Goal: Entertainment & Leisure: Browse casually

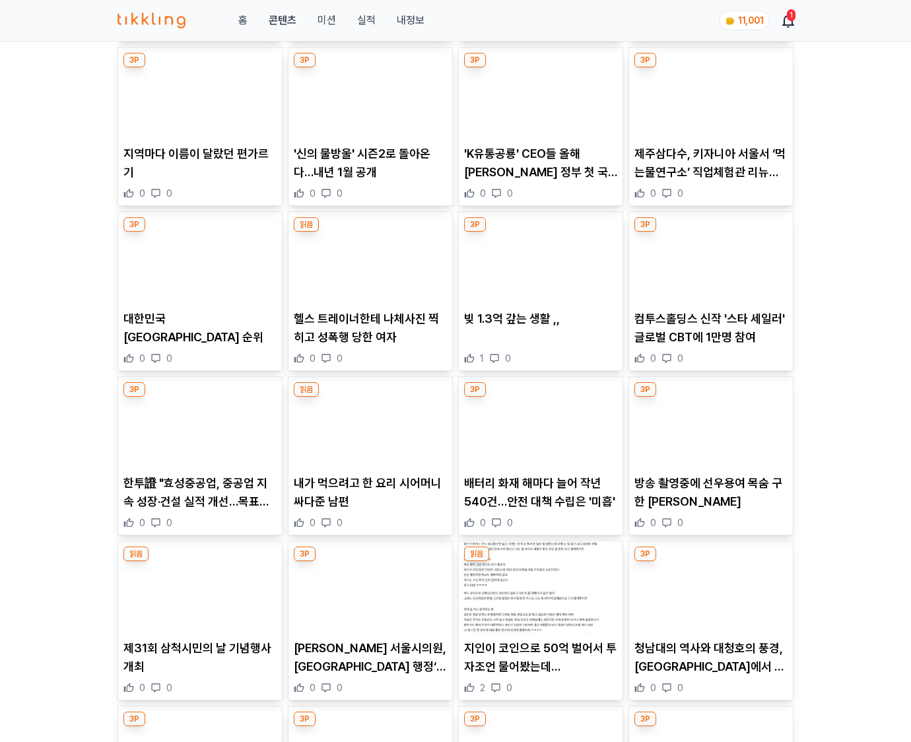
scroll to position [8222, 0]
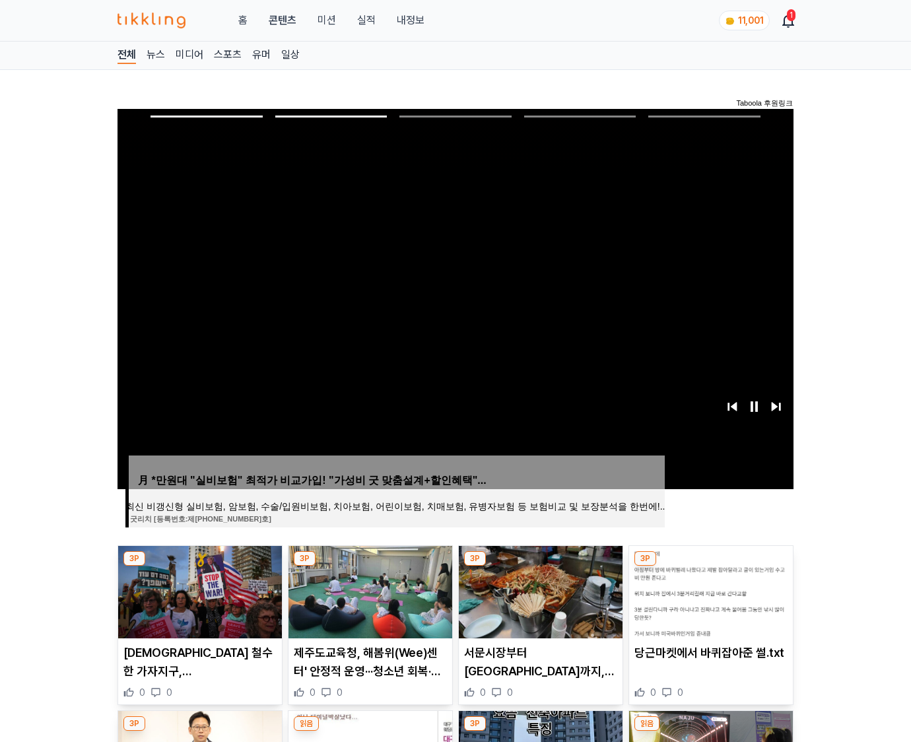
click at [709, 590] on img at bounding box center [711, 592] width 164 height 92
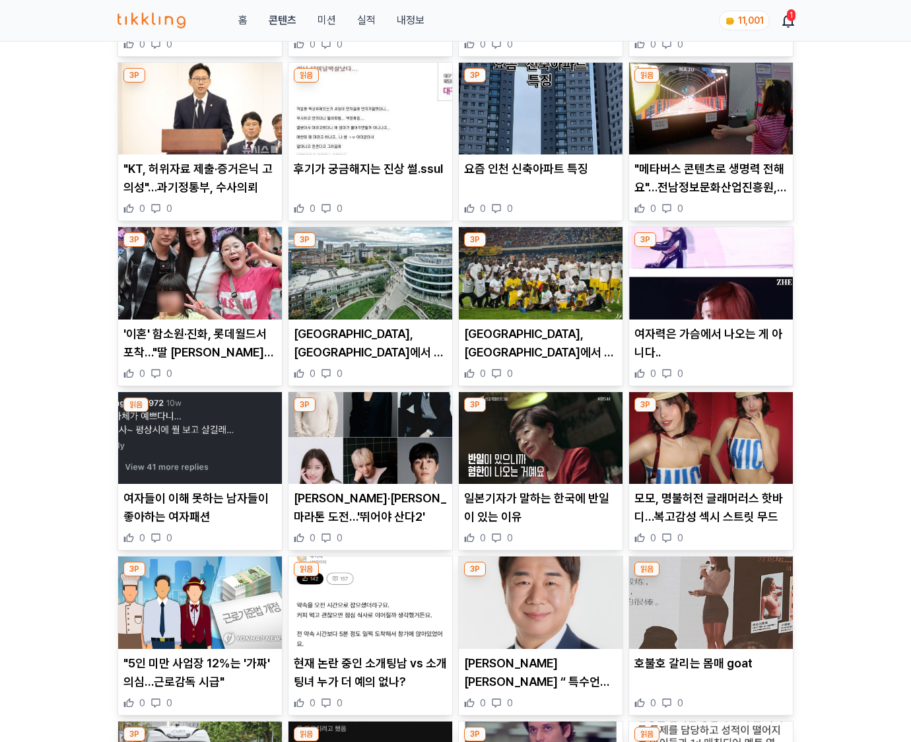
scroll to position [1944, 0]
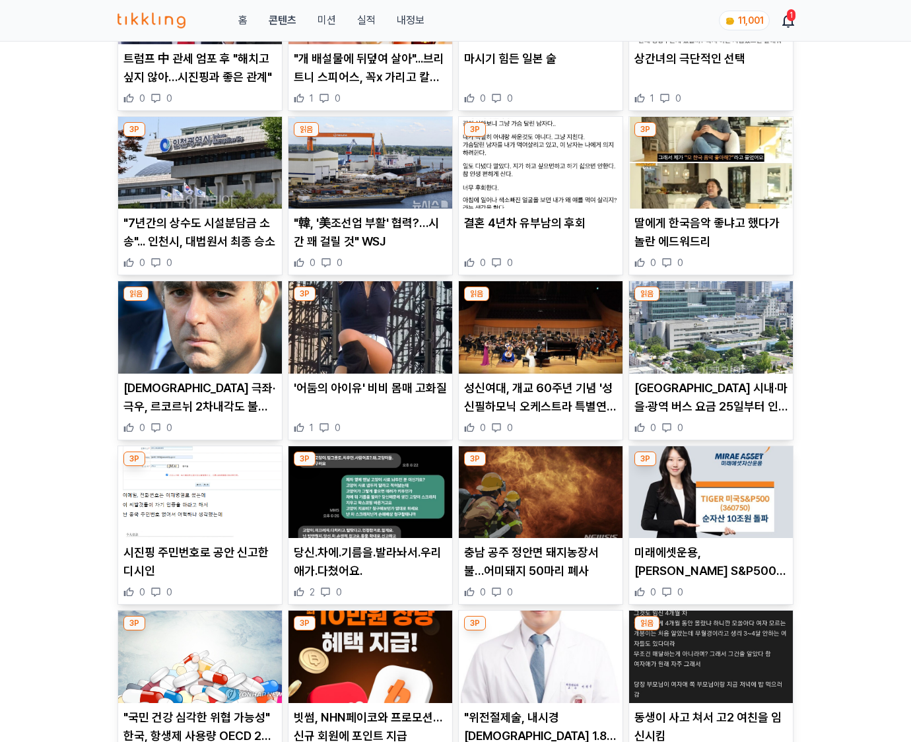
scroll to position [2811, 0]
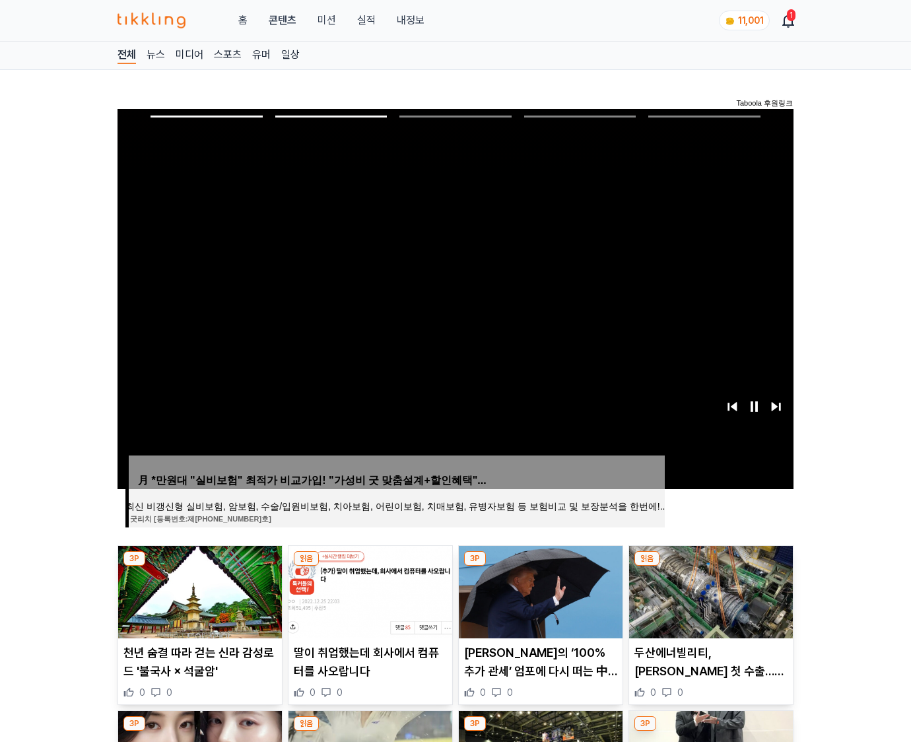
click at [709, 590] on img at bounding box center [711, 592] width 164 height 92
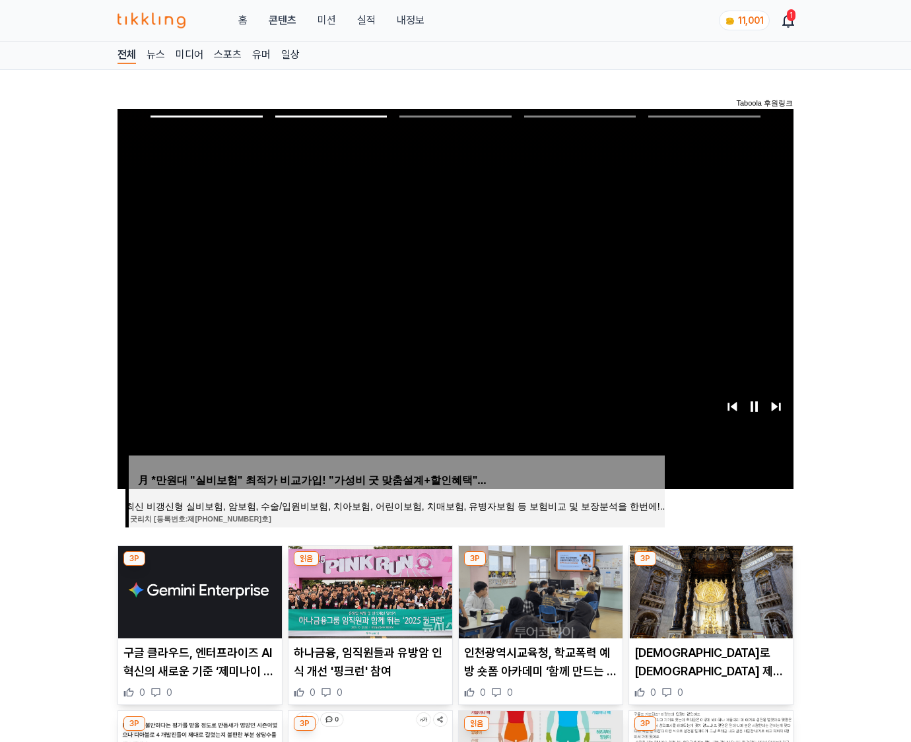
click at [709, 590] on img at bounding box center [711, 592] width 164 height 92
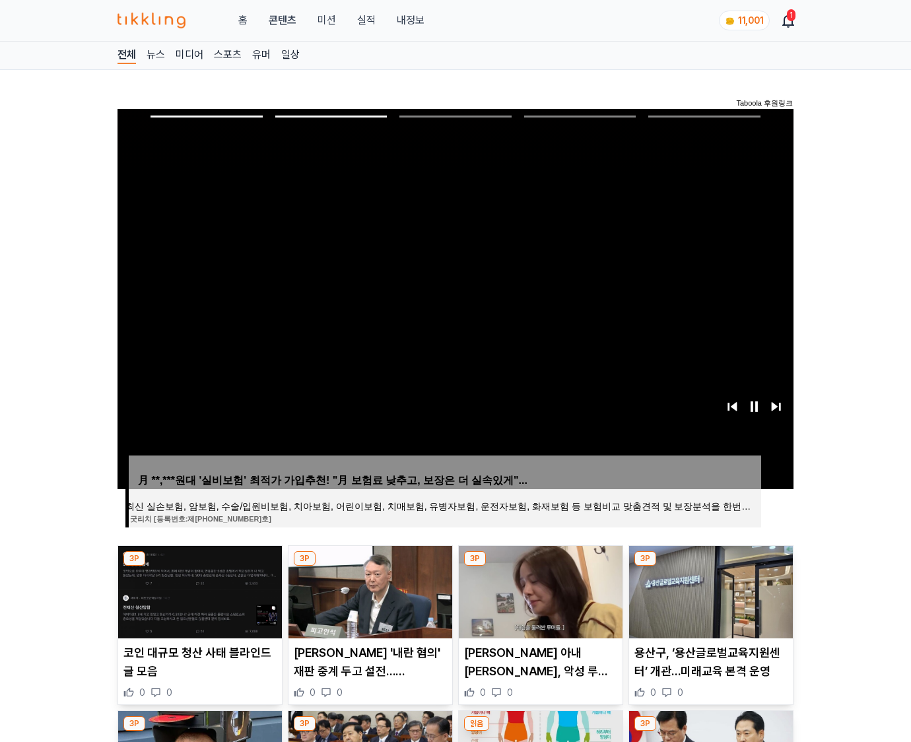
click at [709, 590] on img at bounding box center [711, 592] width 164 height 92
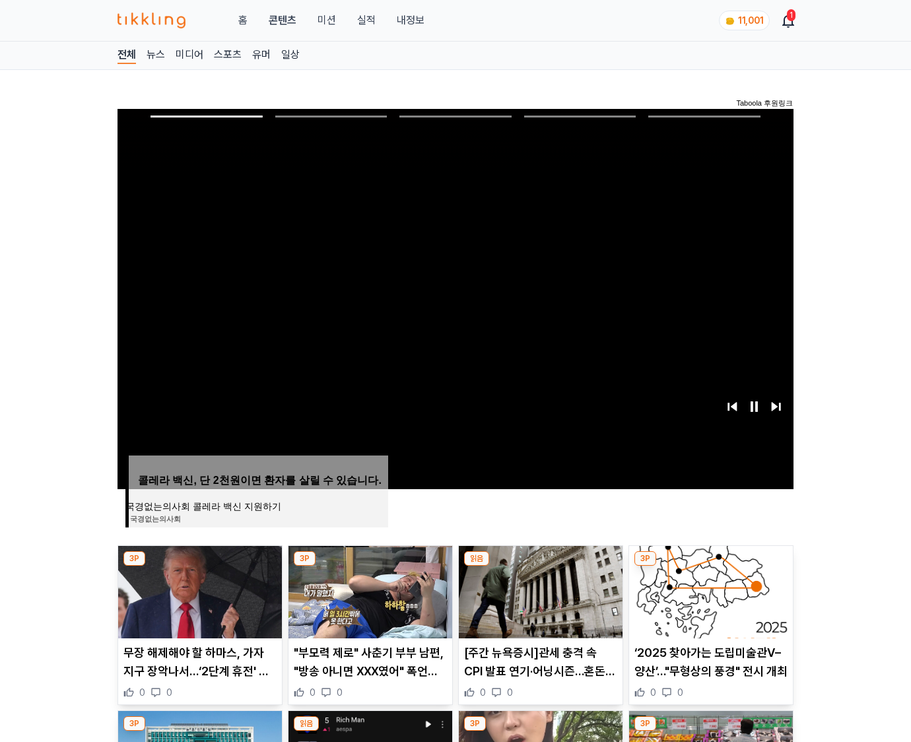
click at [709, 590] on img at bounding box center [711, 592] width 164 height 92
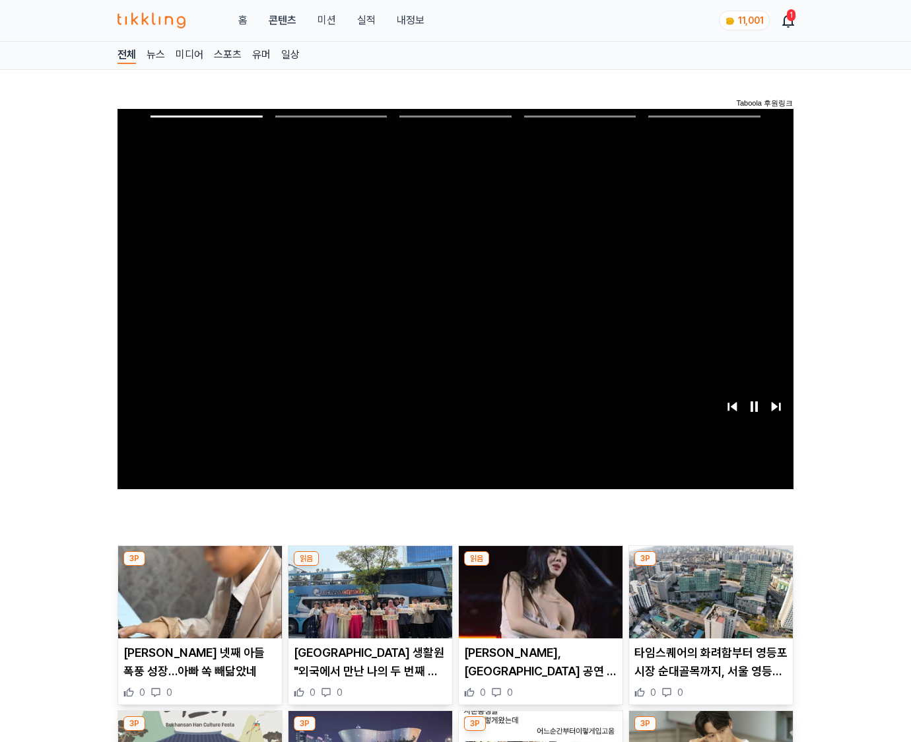
click at [709, 590] on img at bounding box center [711, 592] width 164 height 92
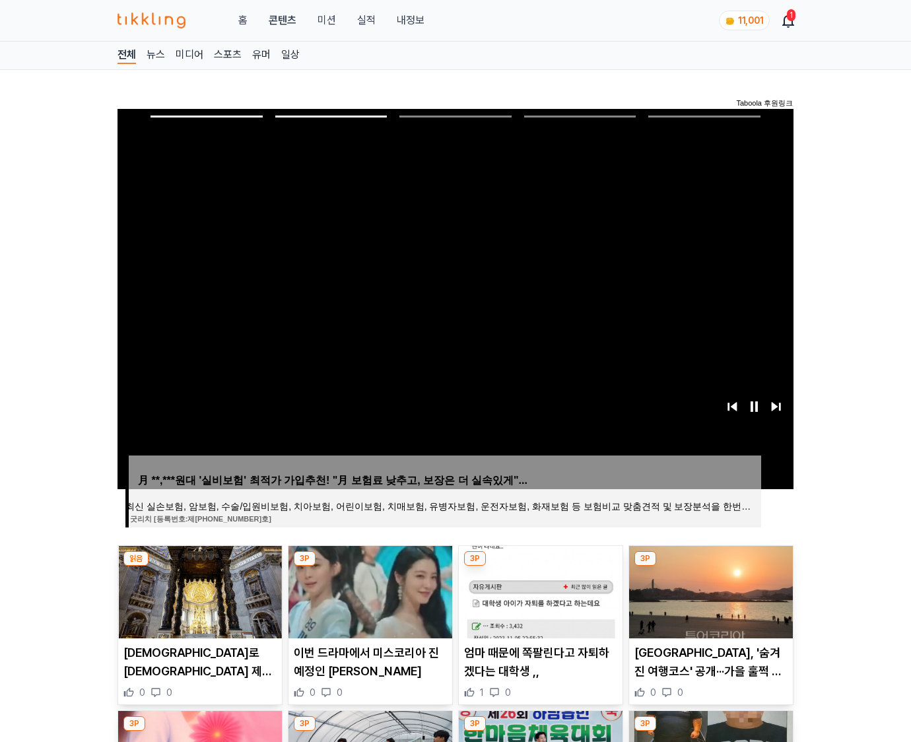
click at [709, 590] on img at bounding box center [711, 592] width 164 height 92
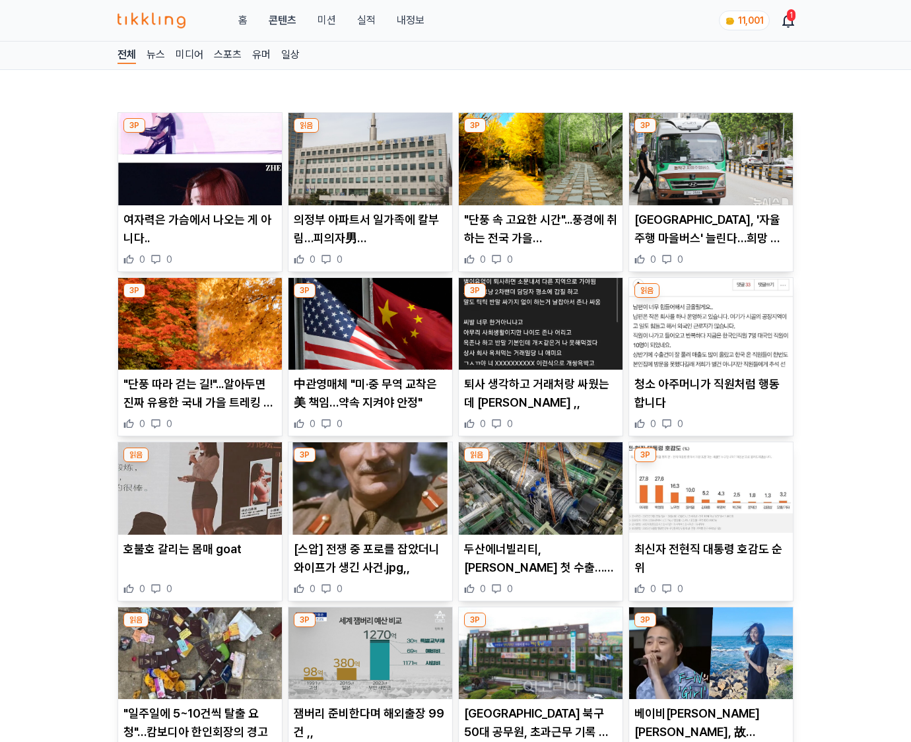
click at [709, 590] on div "0 0" at bounding box center [711, 589] width 153 height 13
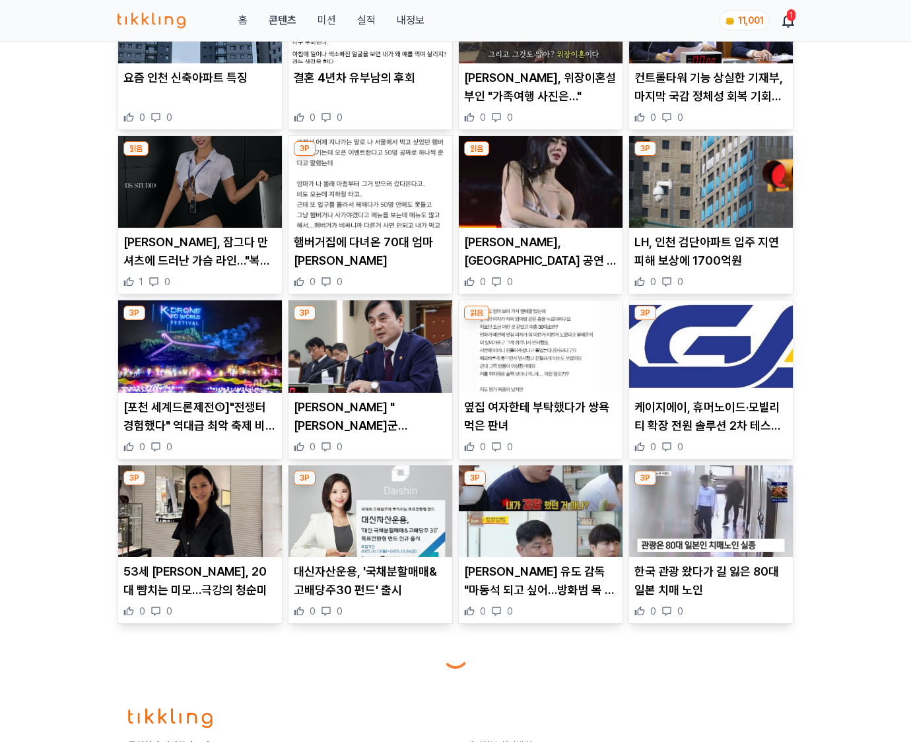
scroll to position [4116, 0]
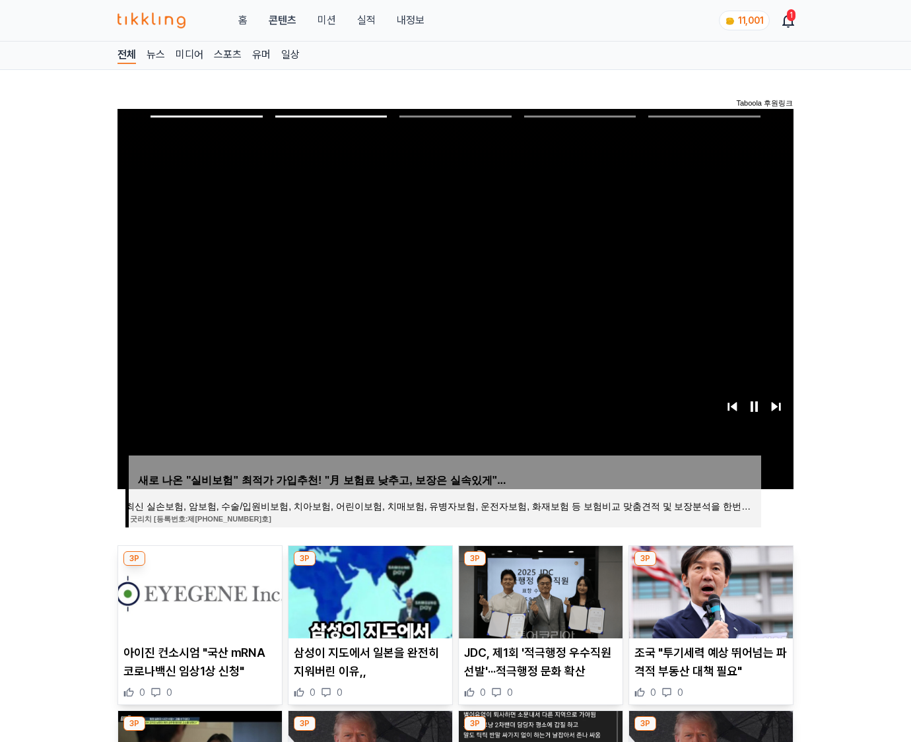
click at [709, 590] on img at bounding box center [711, 592] width 164 height 92
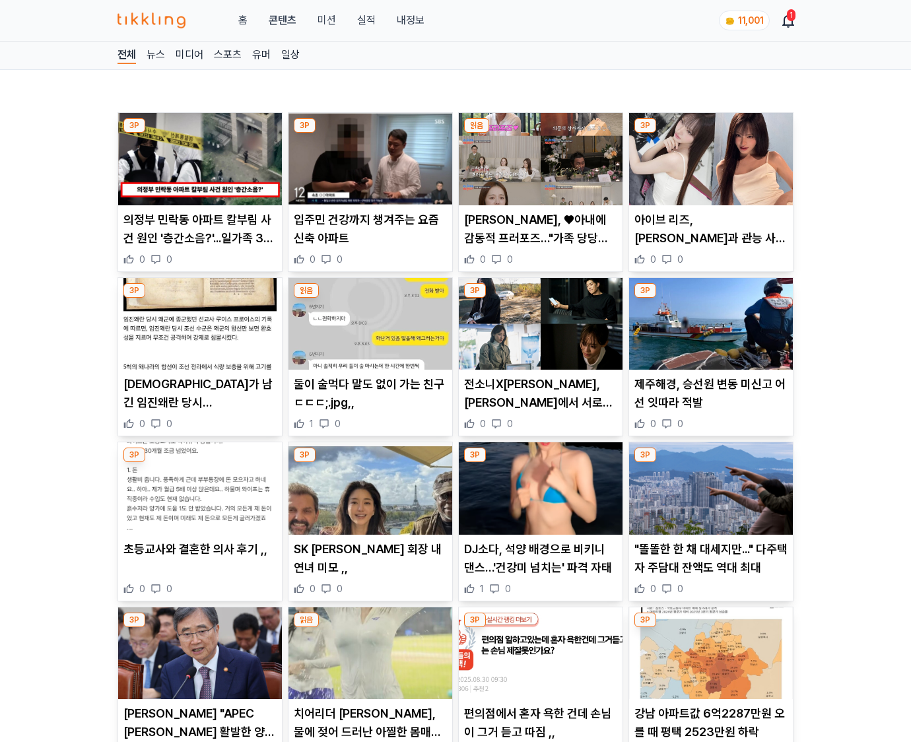
click at [709, 590] on div "0 0" at bounding box center [711, 589] width 153 height 13
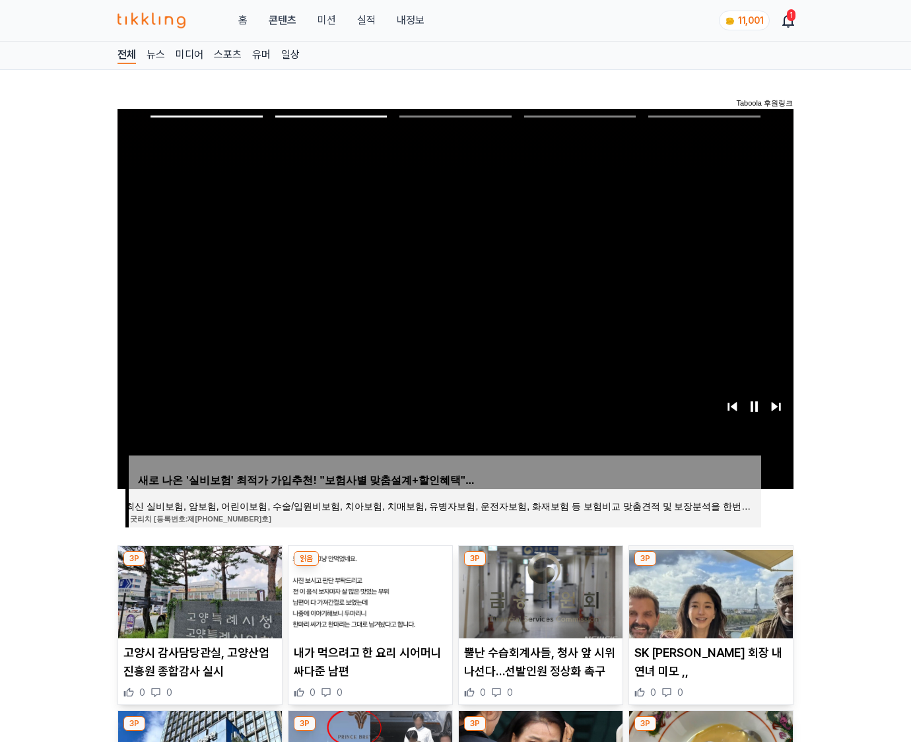
click at [709, 590] on img at bounding box center [711, 592] width 164 height 92
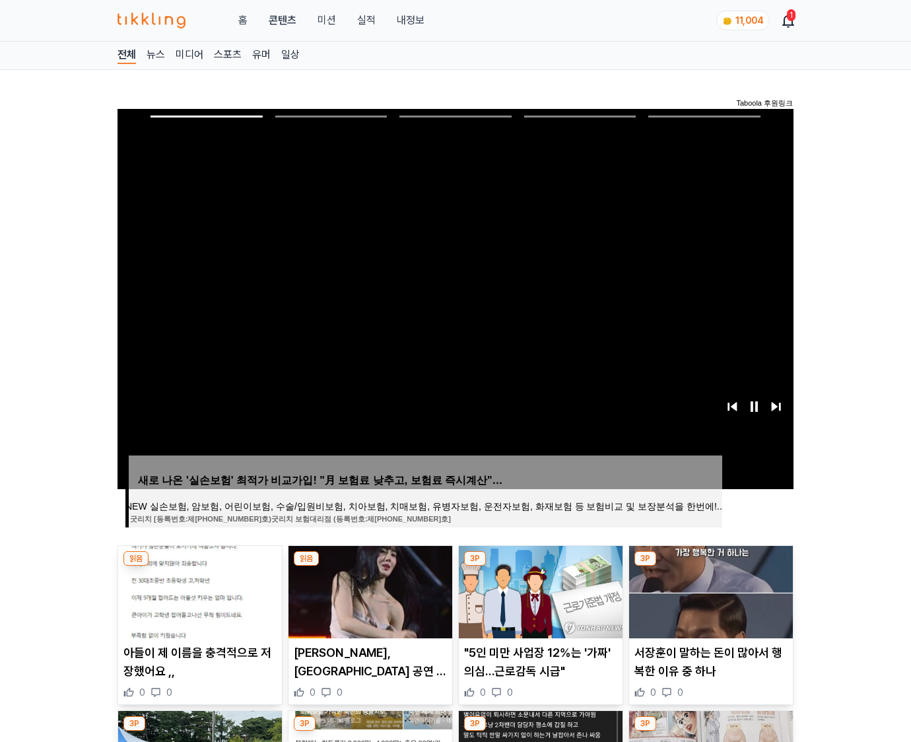
click at [709, 590] on img at bounding box center [711, 592] width 164 height 92
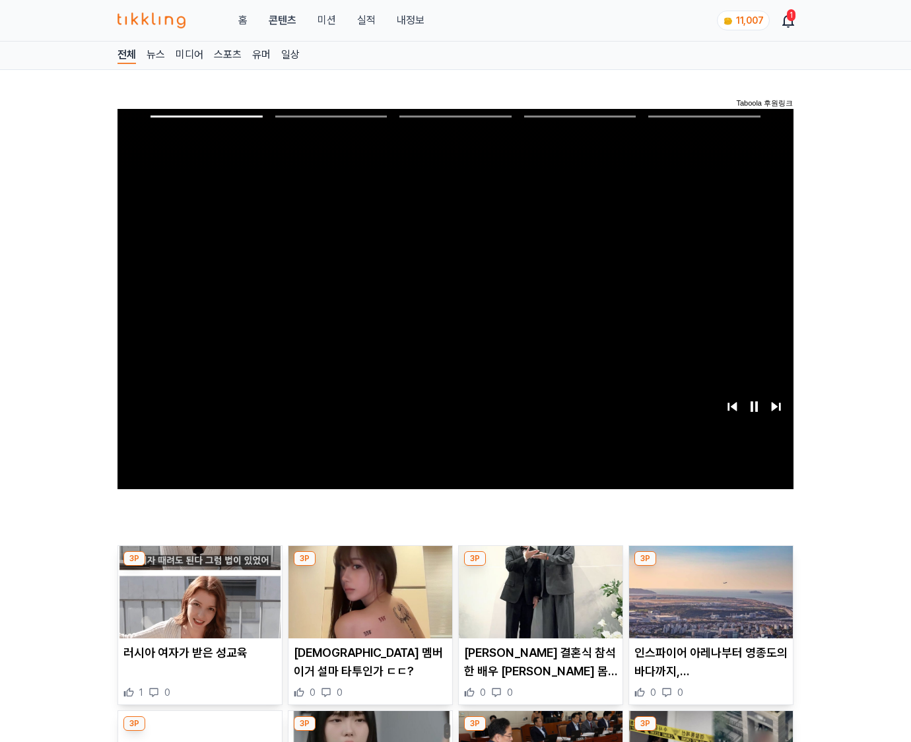
click at [709, 590] on img at bounding box center [711, 592] width 164 height 92
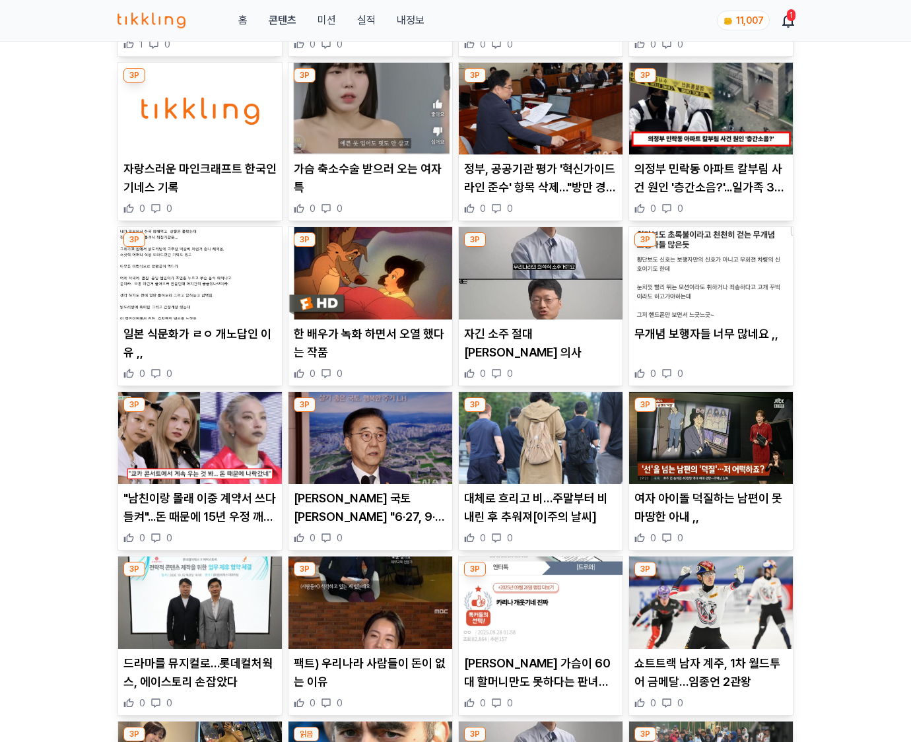
scroll to position [1945, 0]
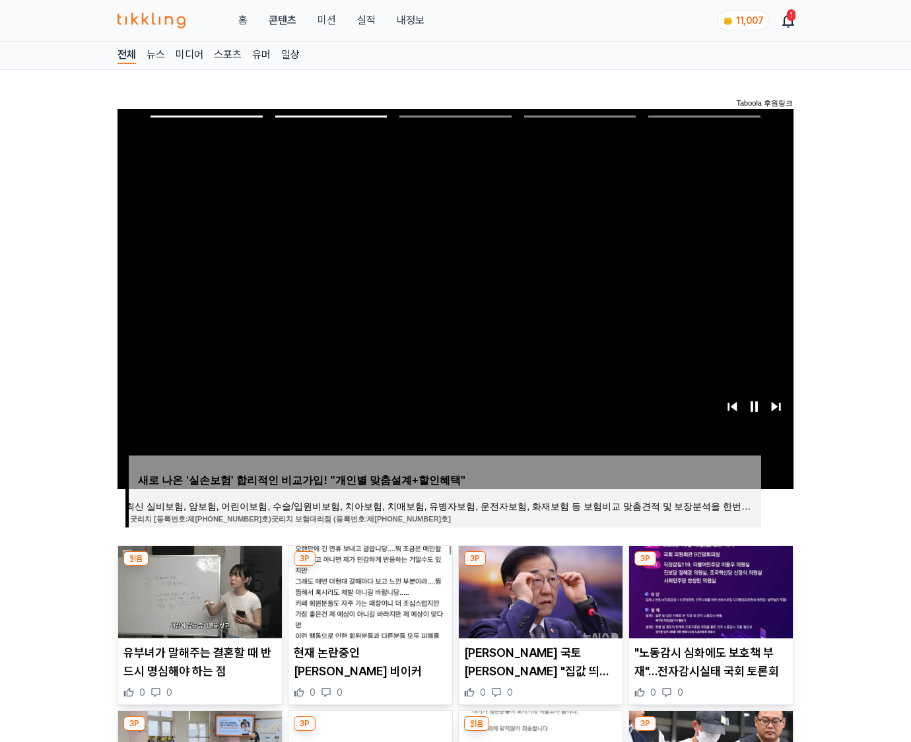
click at [709, 590] on img at bounding box center [711, 592] width 164 height 92
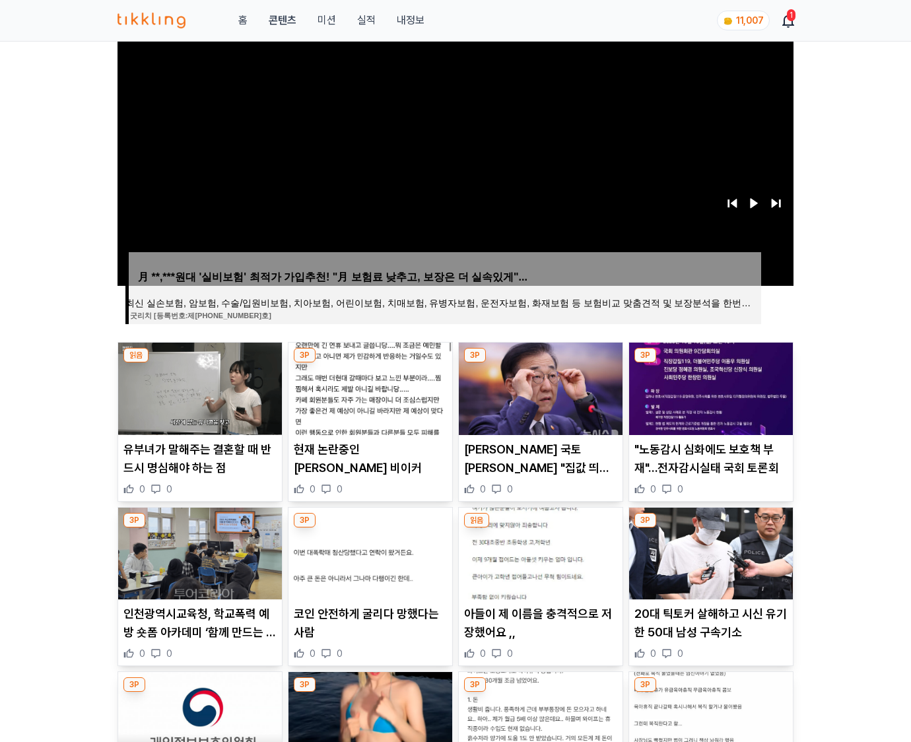
scroll to position [1945, 0]
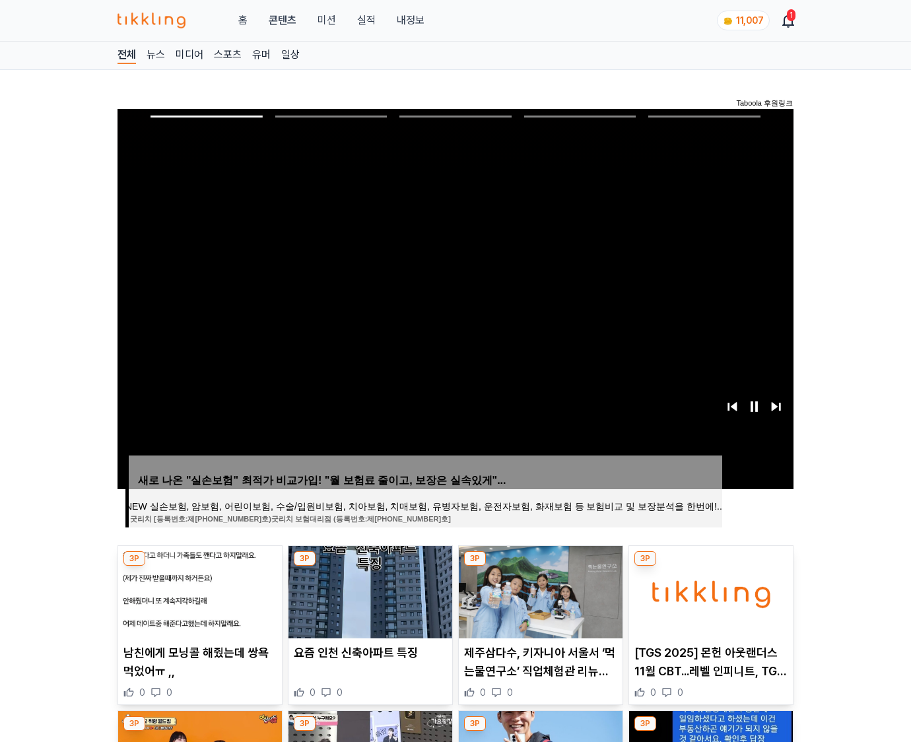
click at [709, 590] on img at bounding box center [711, 592] width 164 height 92
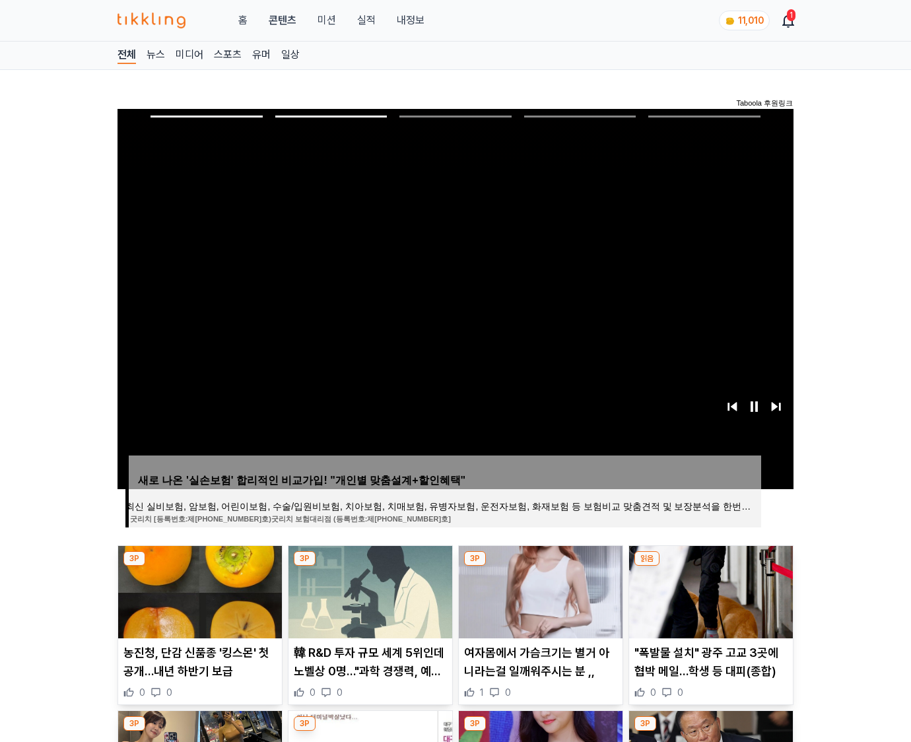
click at [709, 590] on img at bounding box center [711, 592] width 164 height 92
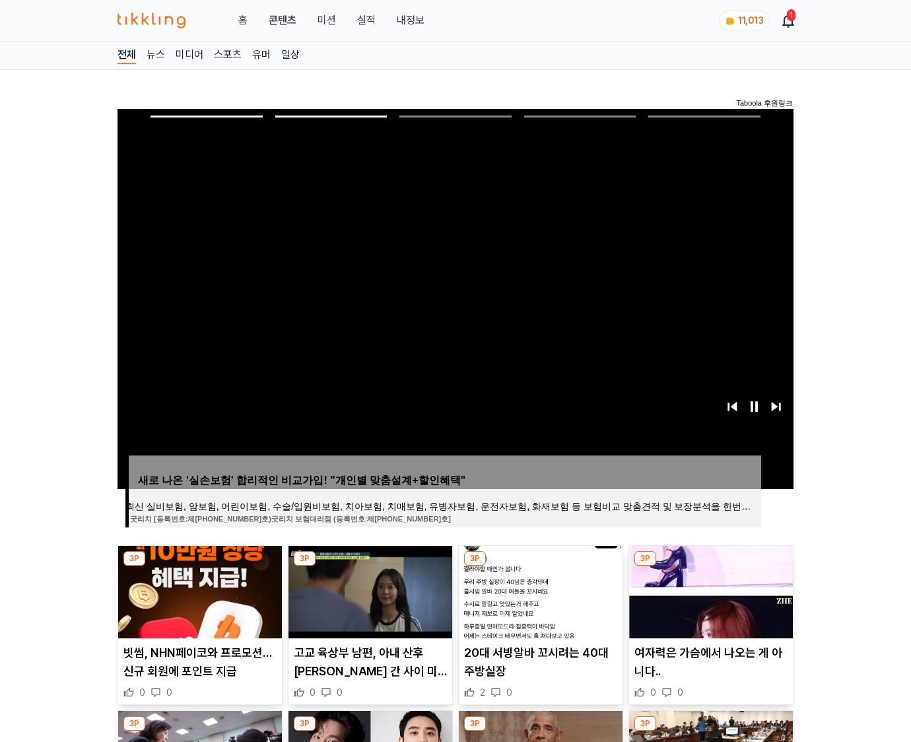
click at [709, 590] on img at bounding box center [711, 592] width 164 height 92
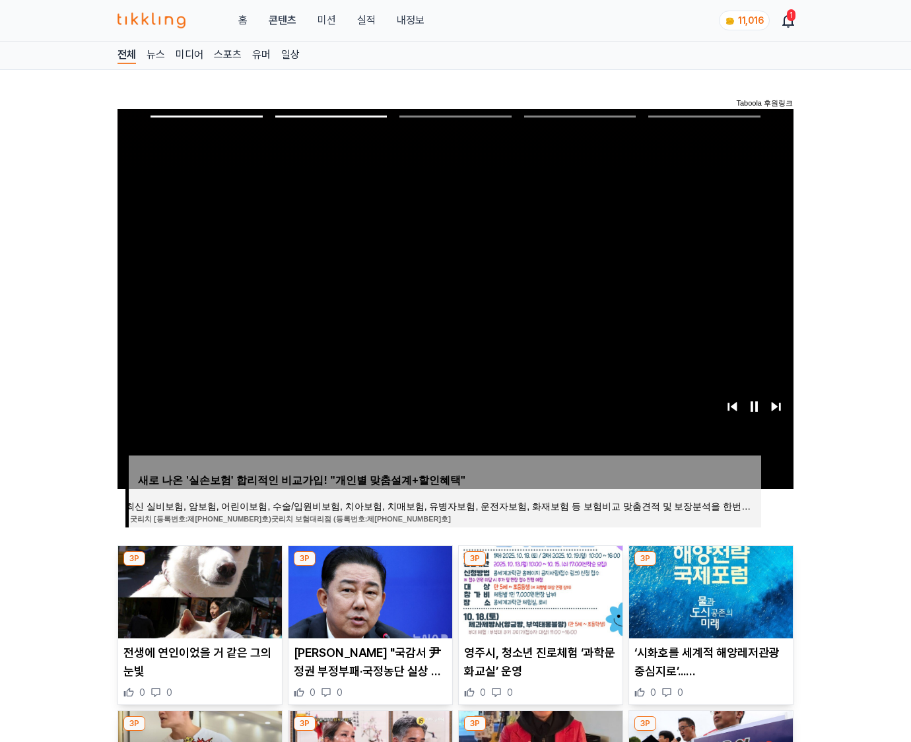
click at [709, 590] on img at bounding box center [711, 592] width 164 height 92
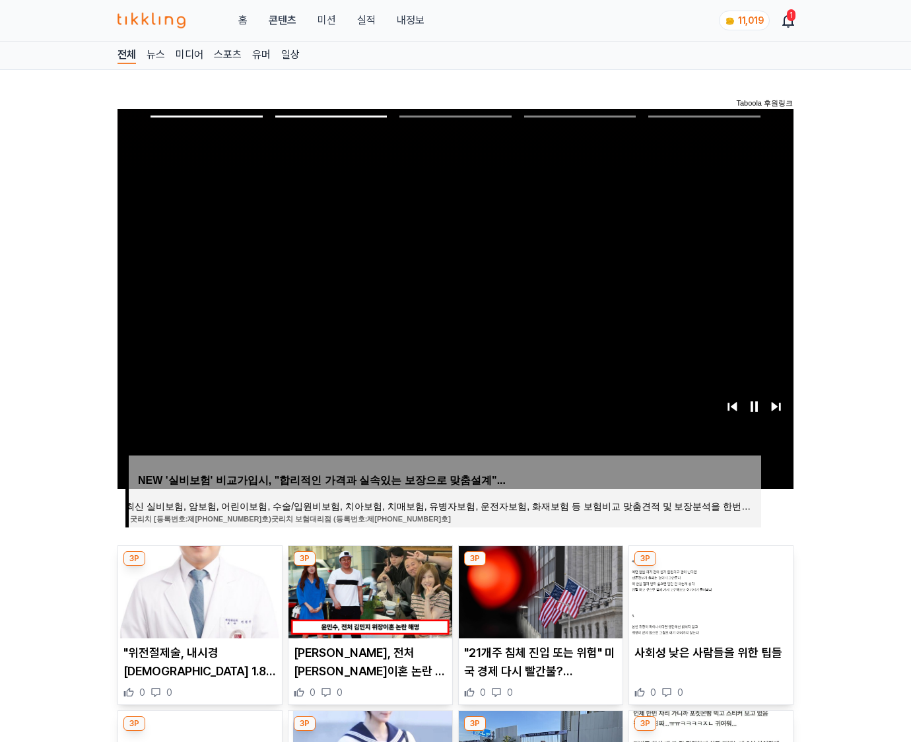
click at [709, 590] on img at bounding box center [711, 592] width 164 height 92
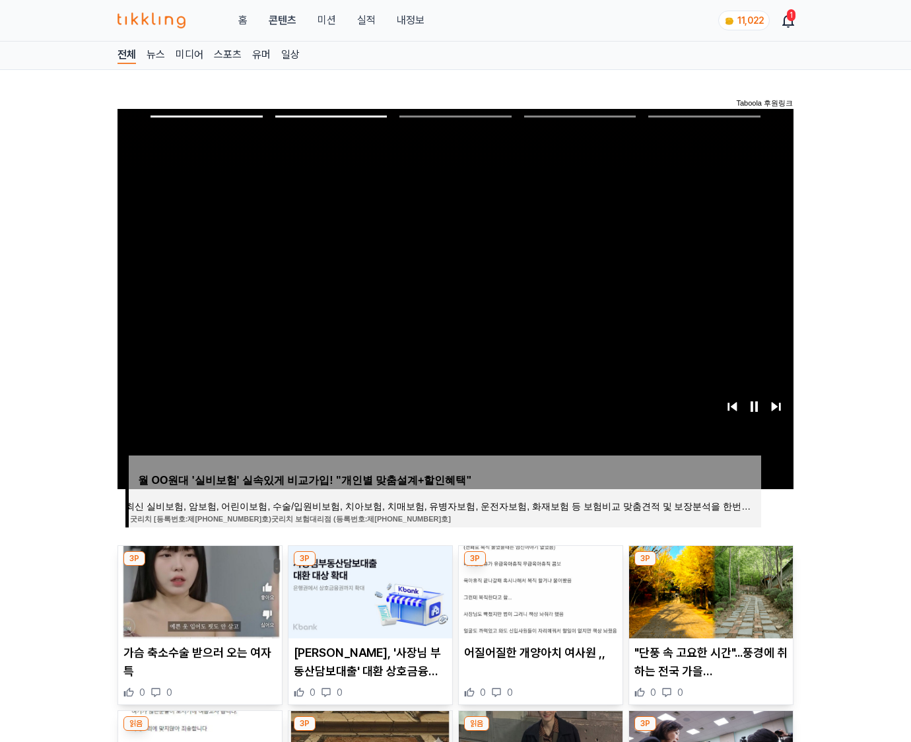
click at [709, 590] on img at bounding box center [711, 592] width 164 height 92
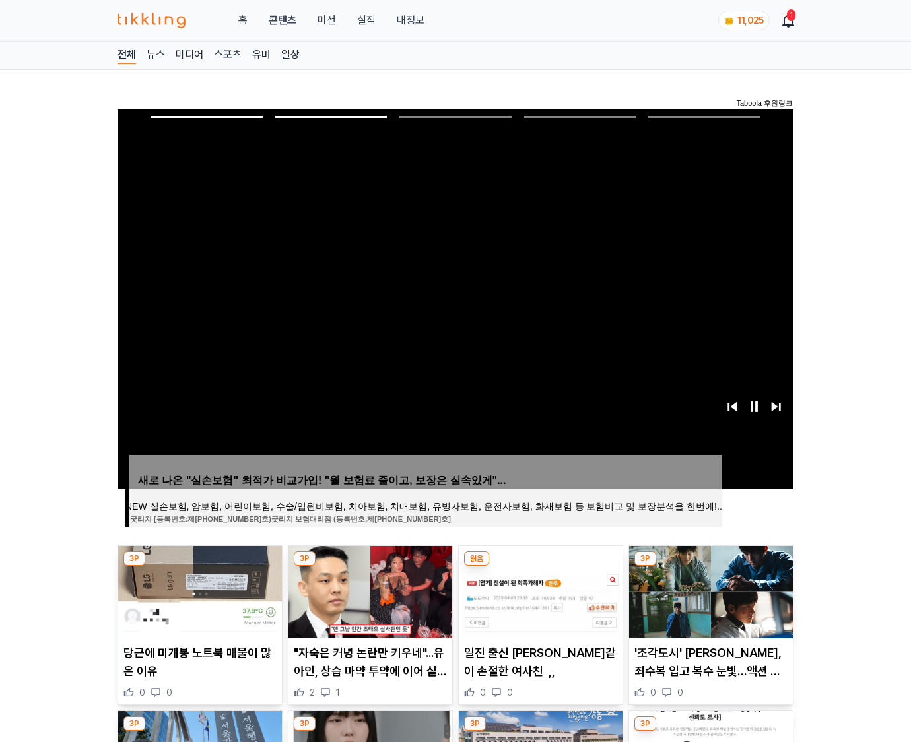
click at [709, 590] on img at bounding box center [711, 592] width 164 height 92
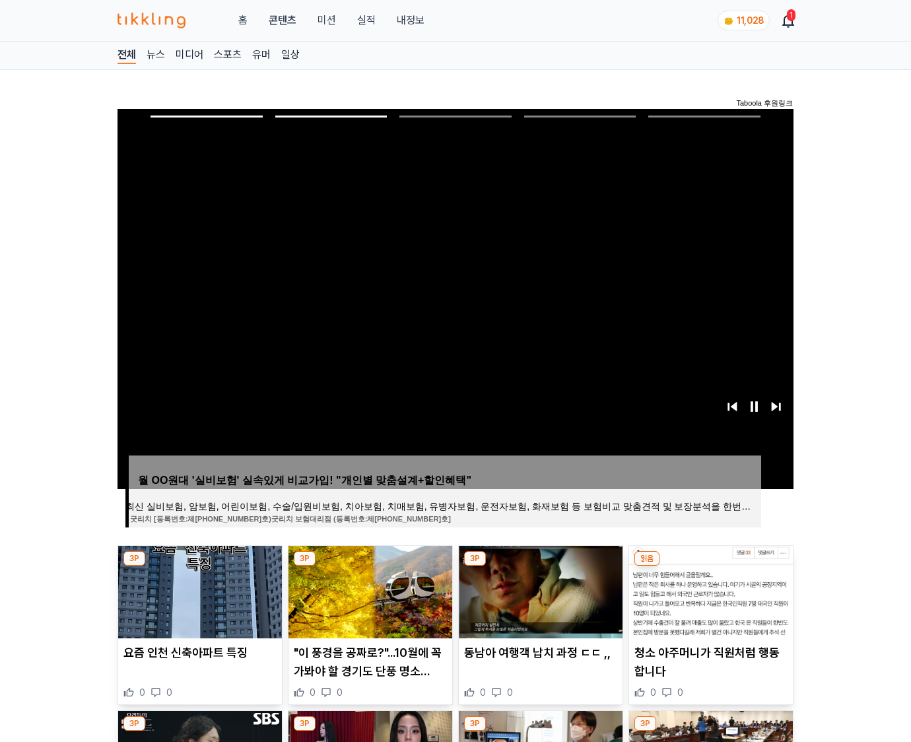
click at [709, 590] on img at bounding box center [711, 592] width 164 height 92
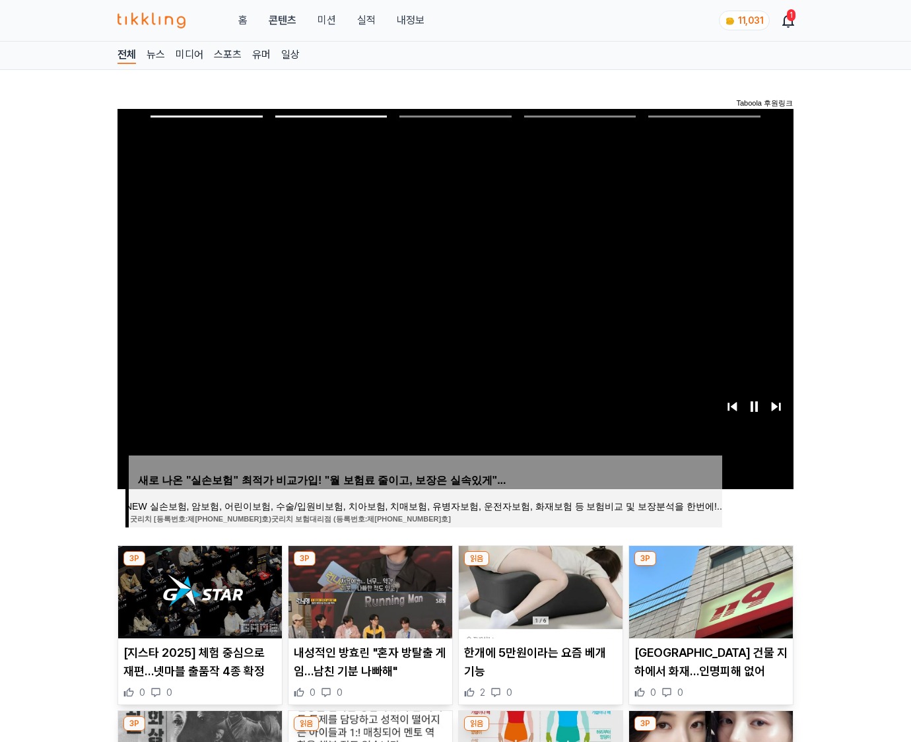
click at [709, 590] on img at bounding box center [711, 592] width 164 height 92
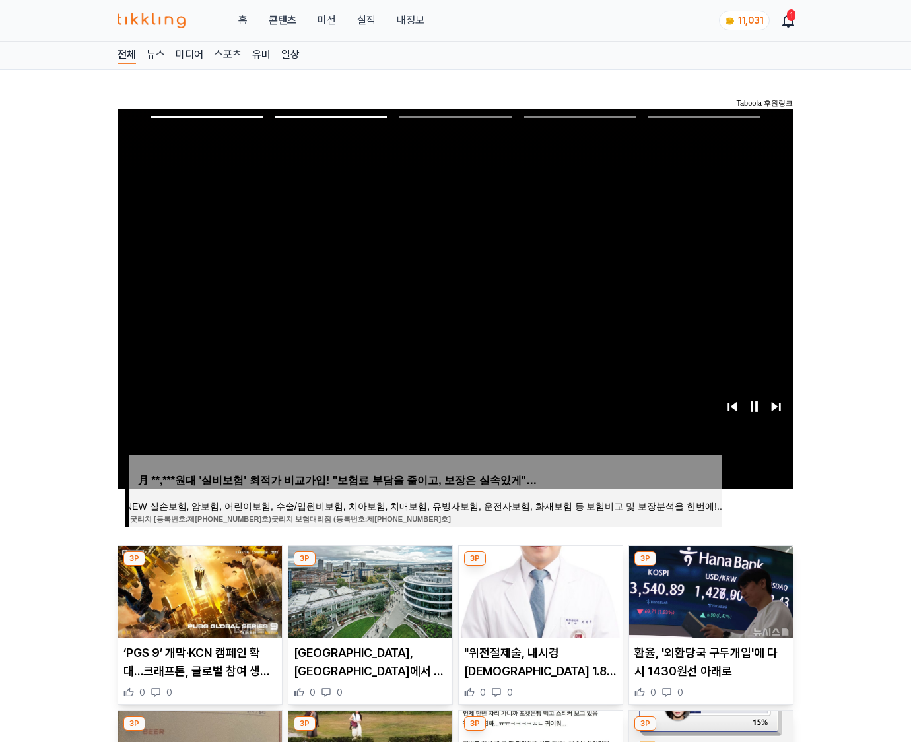
click at [709, 590] on img at bounding box center [711, 592] width 164 height 92
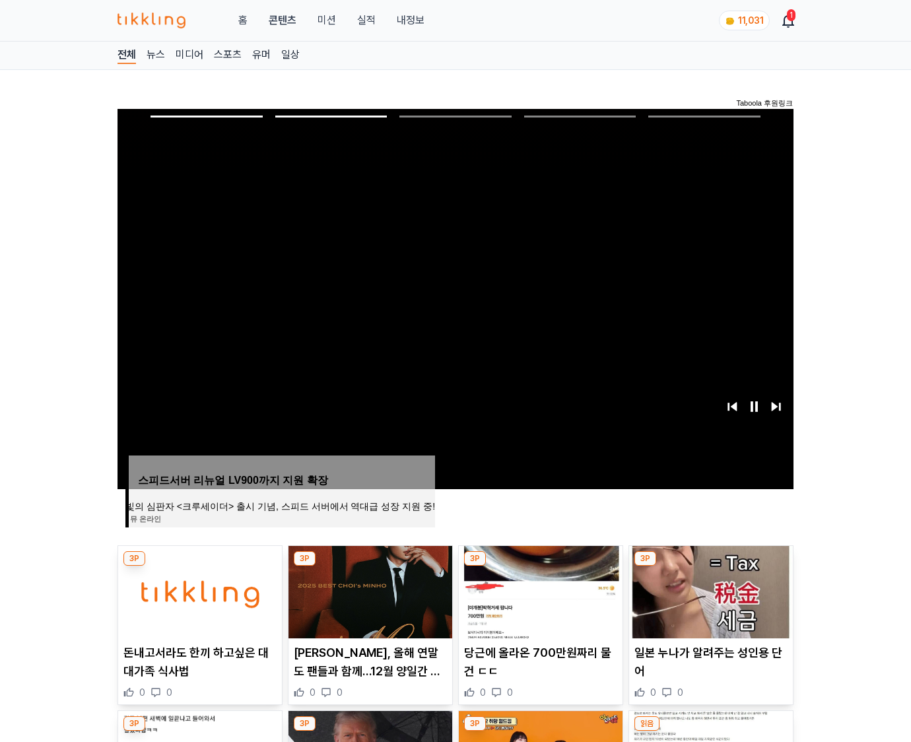
click at [709, 590] on img at bounding box center [711, 592] width 164 height 92
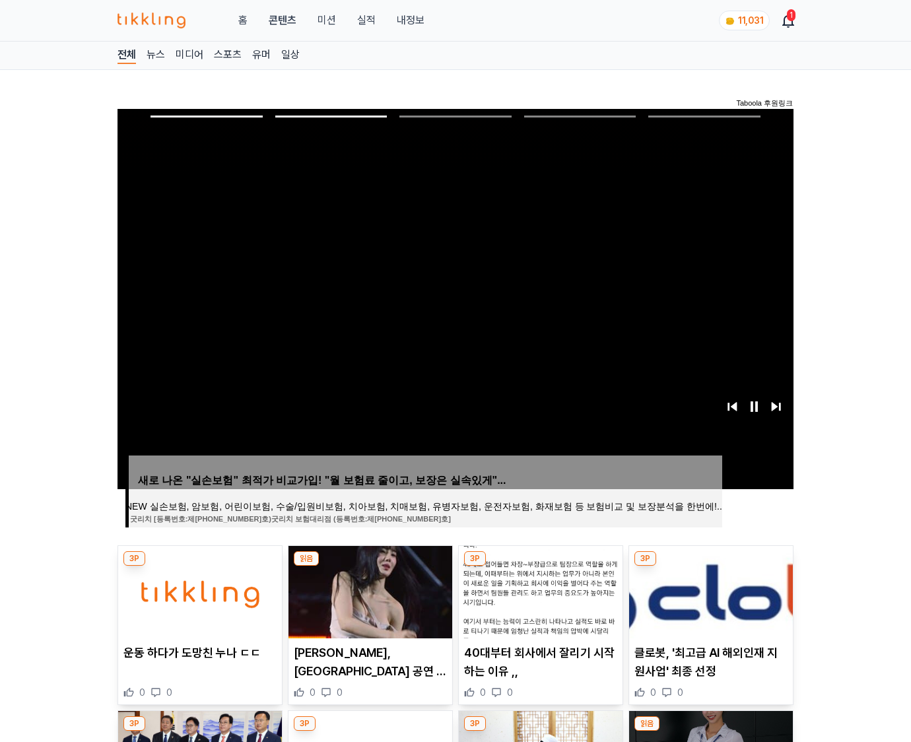
click at [709, 590] on img at bounding box center [711, 592] width 164 height 92
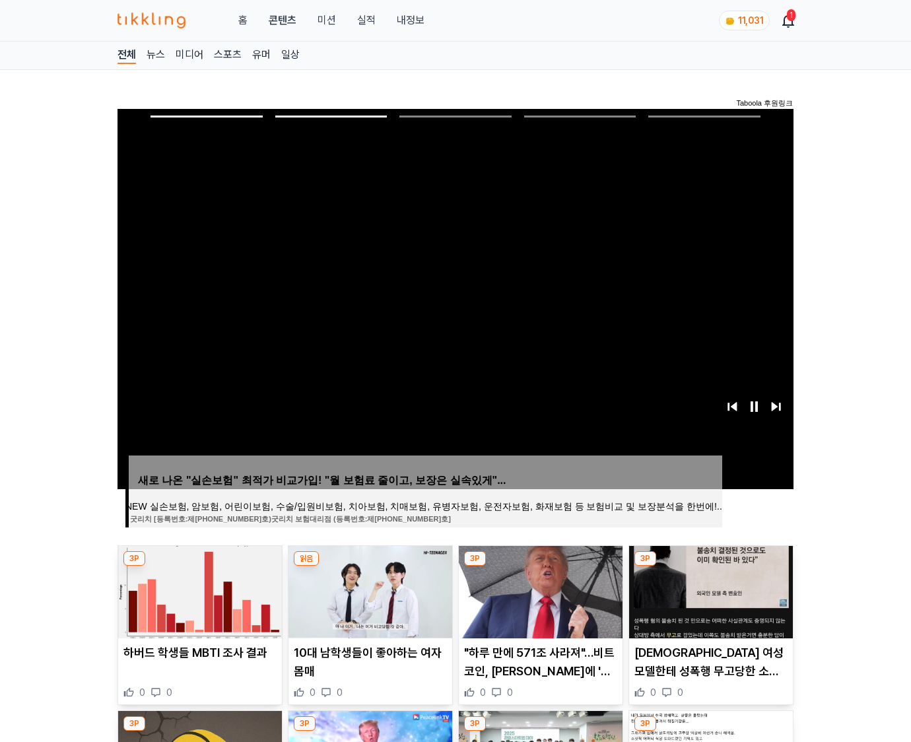
click at [709, 590] on img at bounding box center [711, 592] width 164 height 92
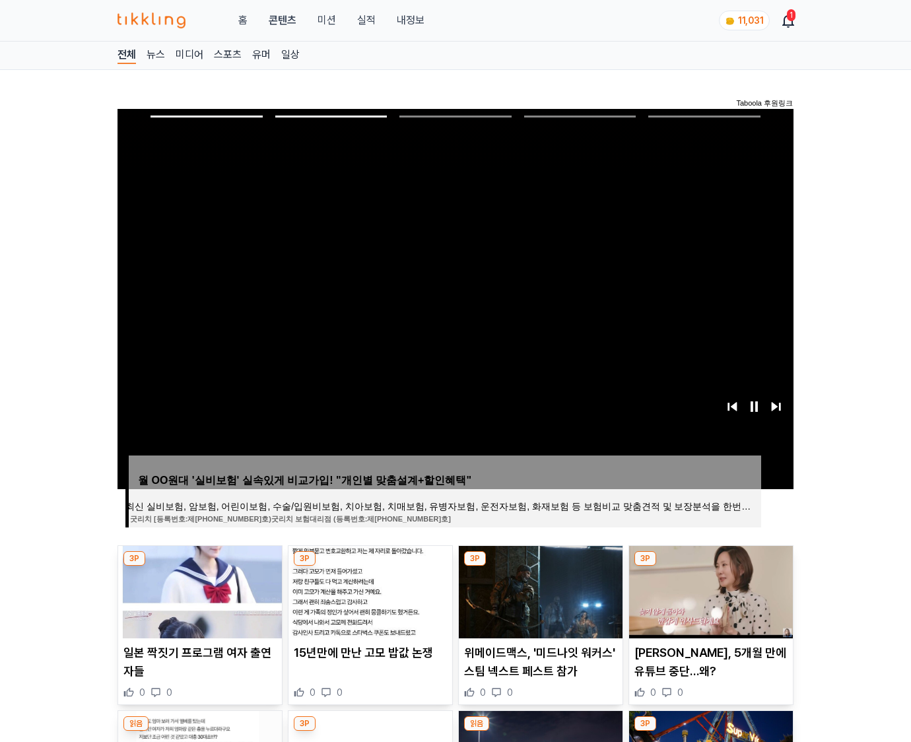
click at [709, 590] on img at bounding box center [711, 592] width 164 height 92
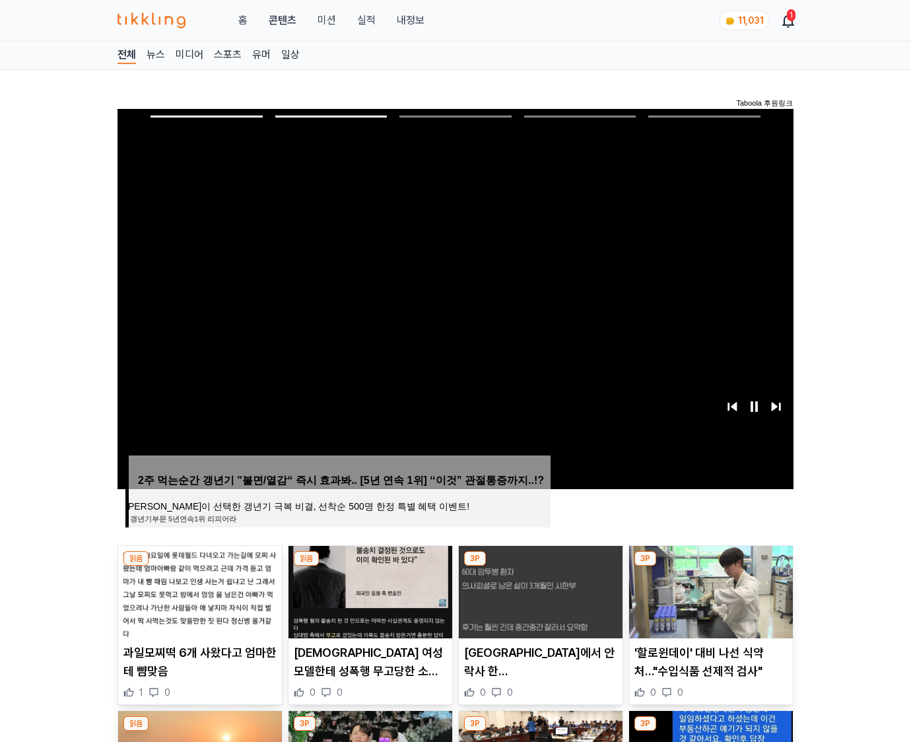
click at [709, 590] on img at bounding box center [711, 592] width 164 height 92
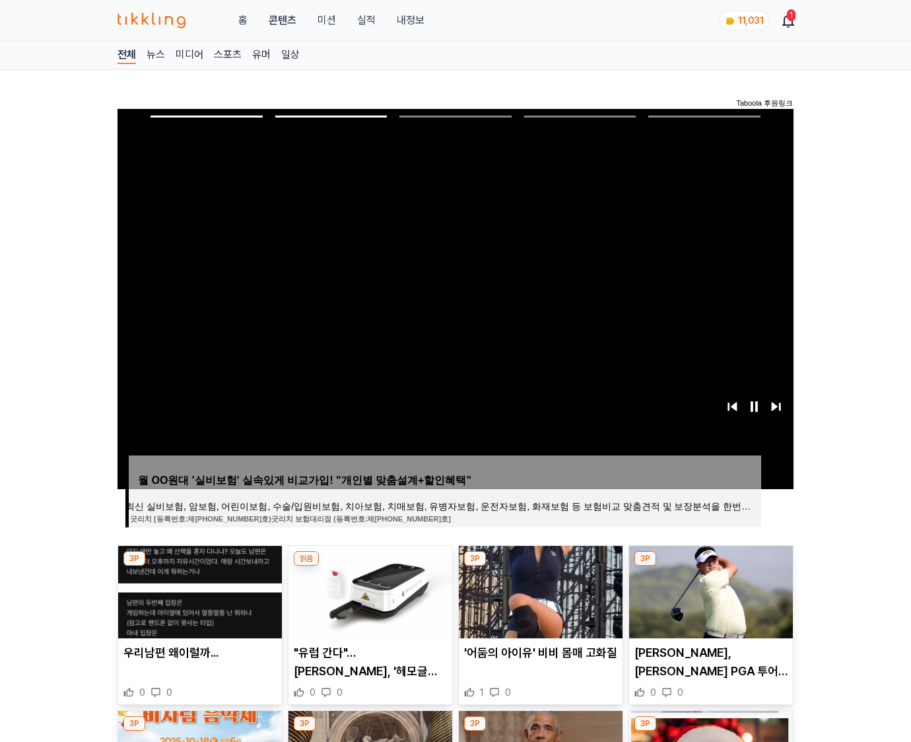
click at [709, 590] on img at bounding box center [711, 592] width 164 height 92
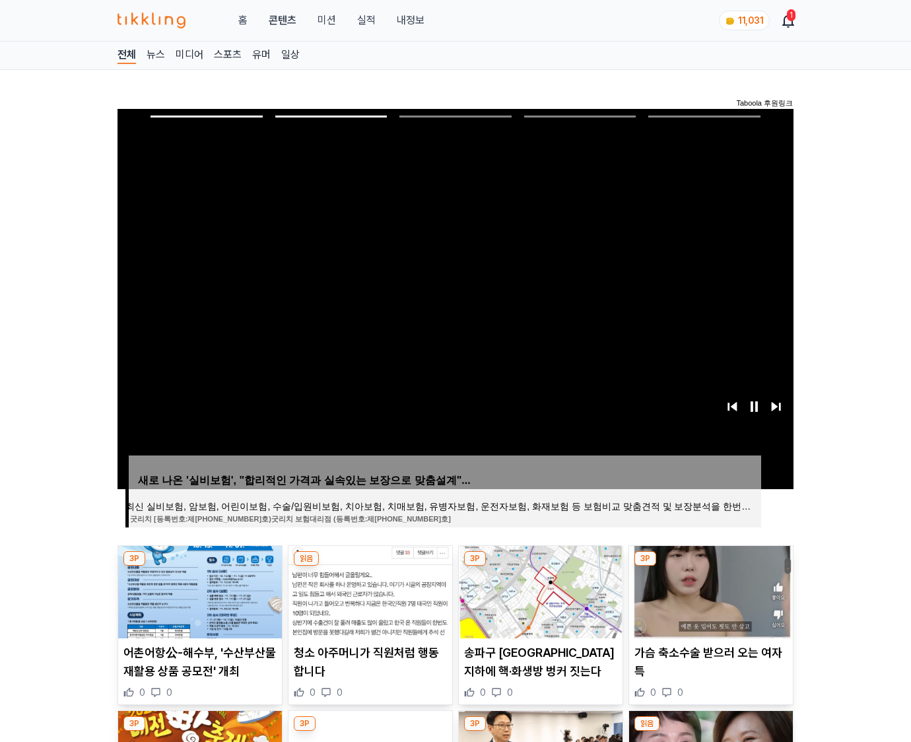
click at [709, 590] on img at bounding box center [711, 592] width 164 height 92
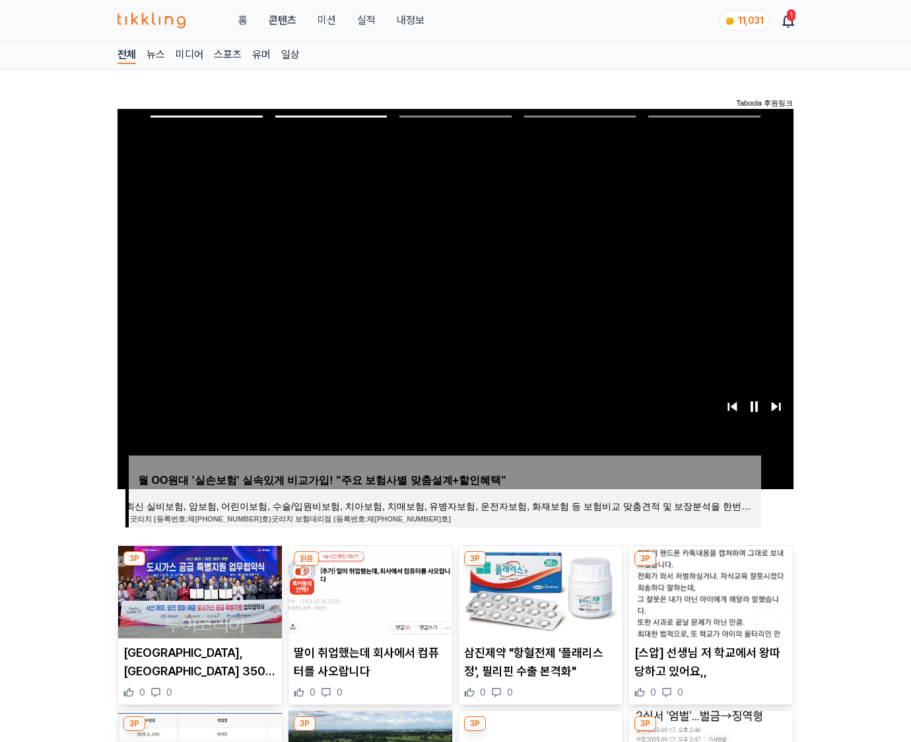
click at [709, 590] on img at bounding box center [711, 592] width 164 height 92
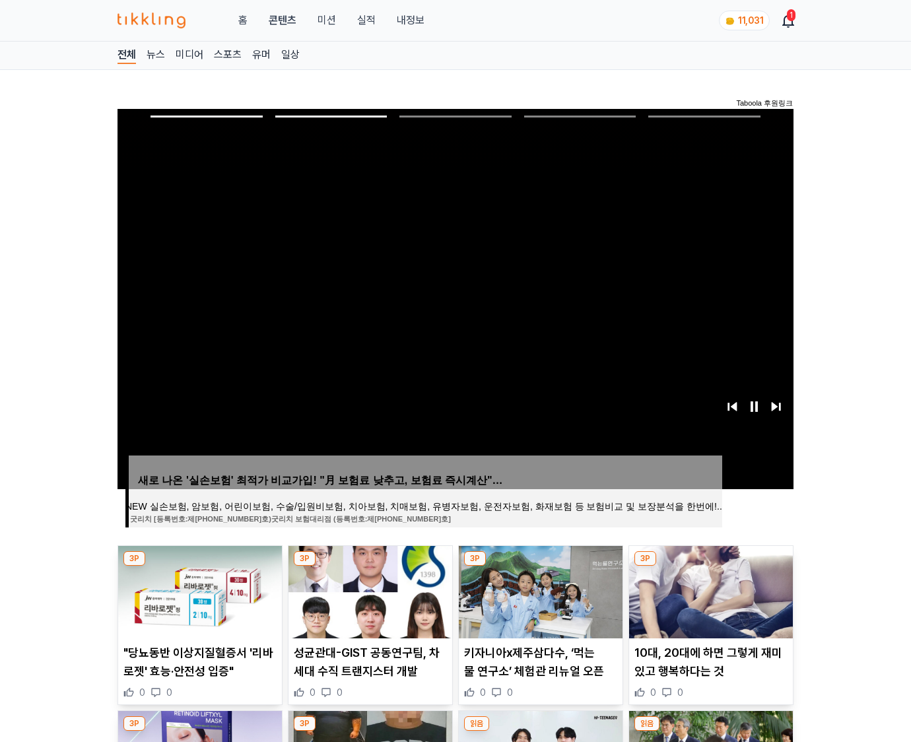
click at [709, 590] on img at bounding box center [711, 592] width 164 height 92
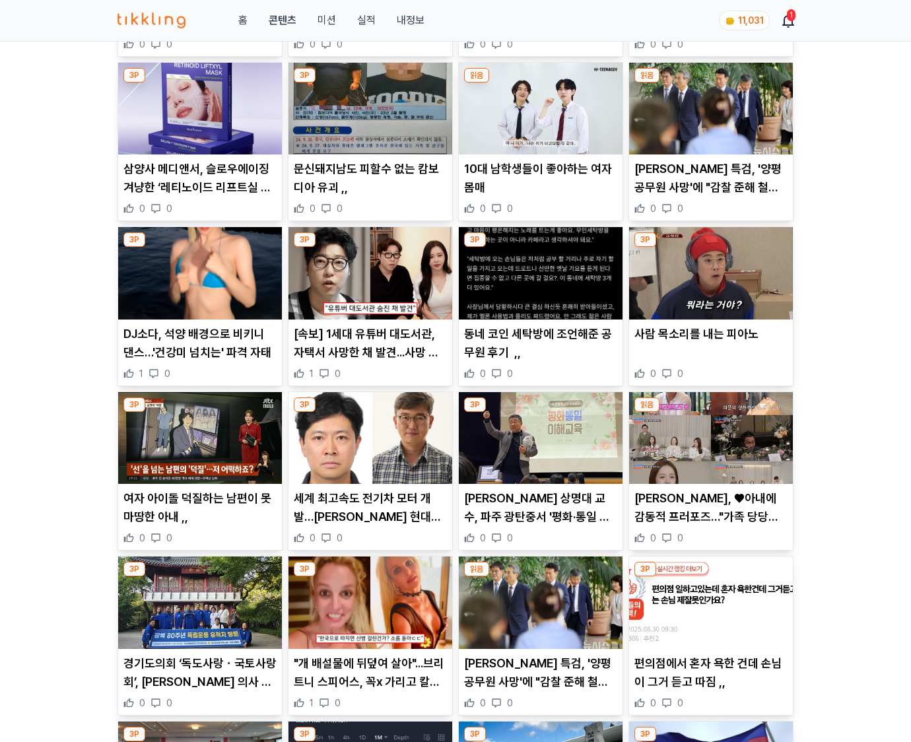
scroll to position [1945, 0]
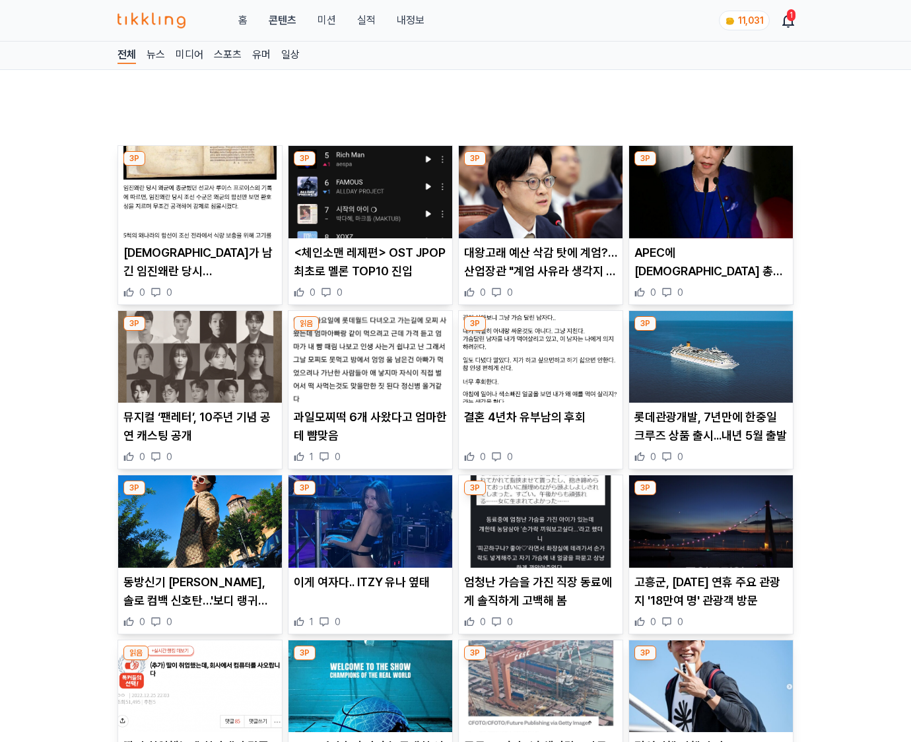
click at [709, 590] on p "고흥군, [DATE] 연휴 주요 관광지 '18만여 명' 관광객 방문" at bounding box center [711, 591] width 153 height 37
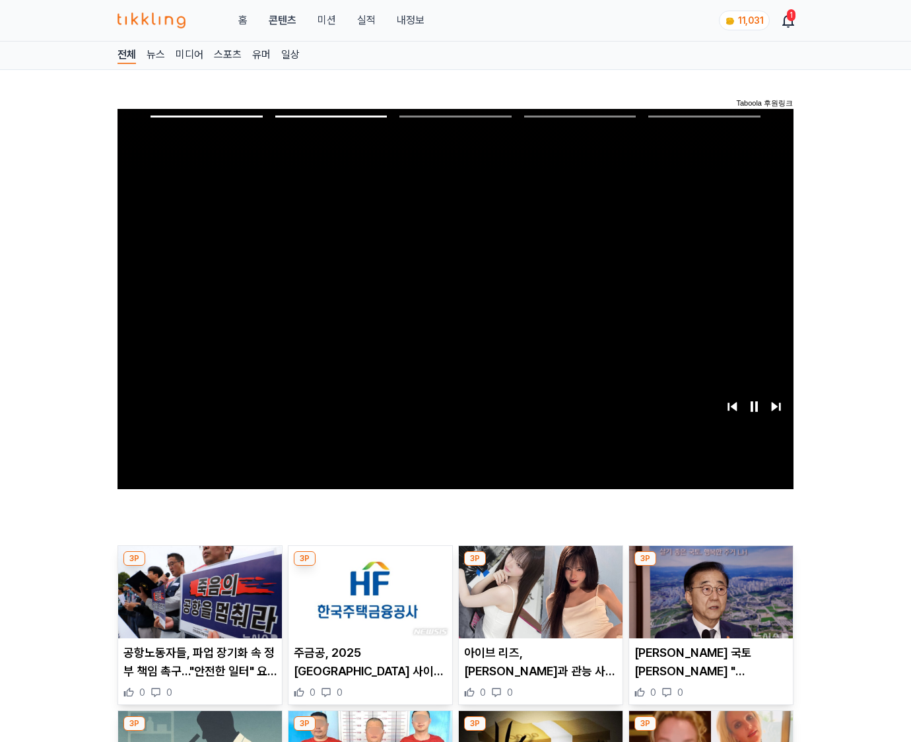
click at [709, 590] on img at bounding box center [711, 592] width 164 height 92
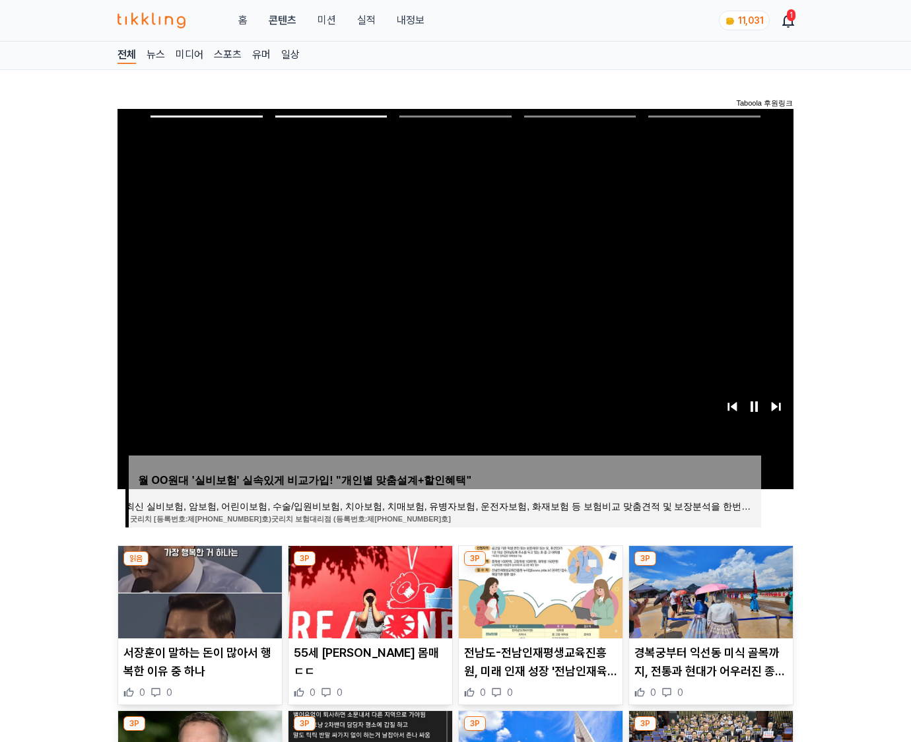
click at [709, 590] on img at bounding box center [711, 592] width 164 height 92
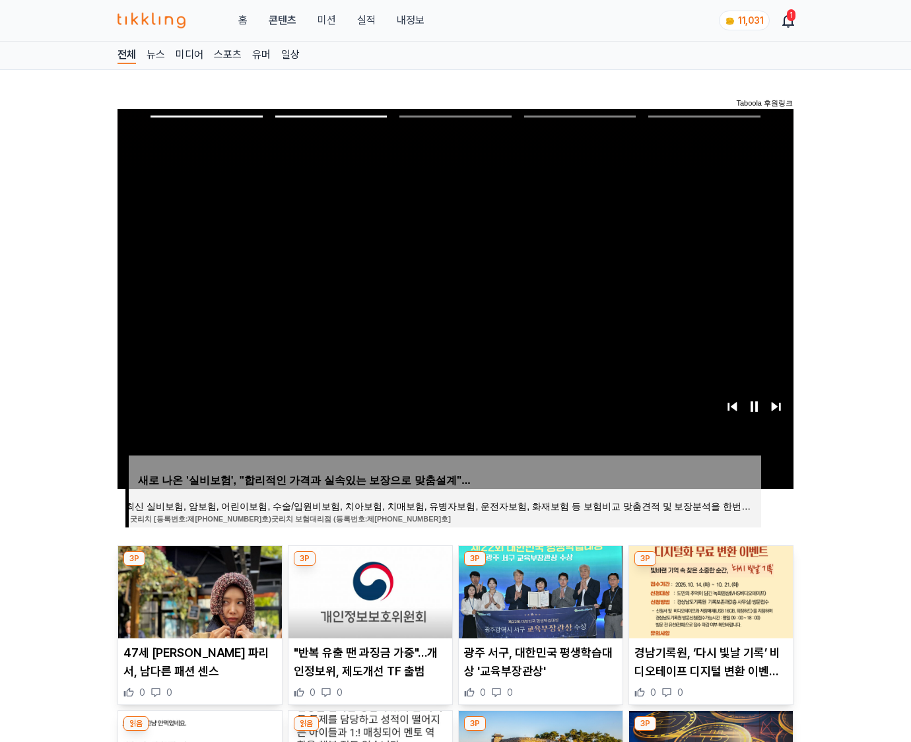
click at [709, 590] on img at bounding box center [711, 592] width 164 height 92
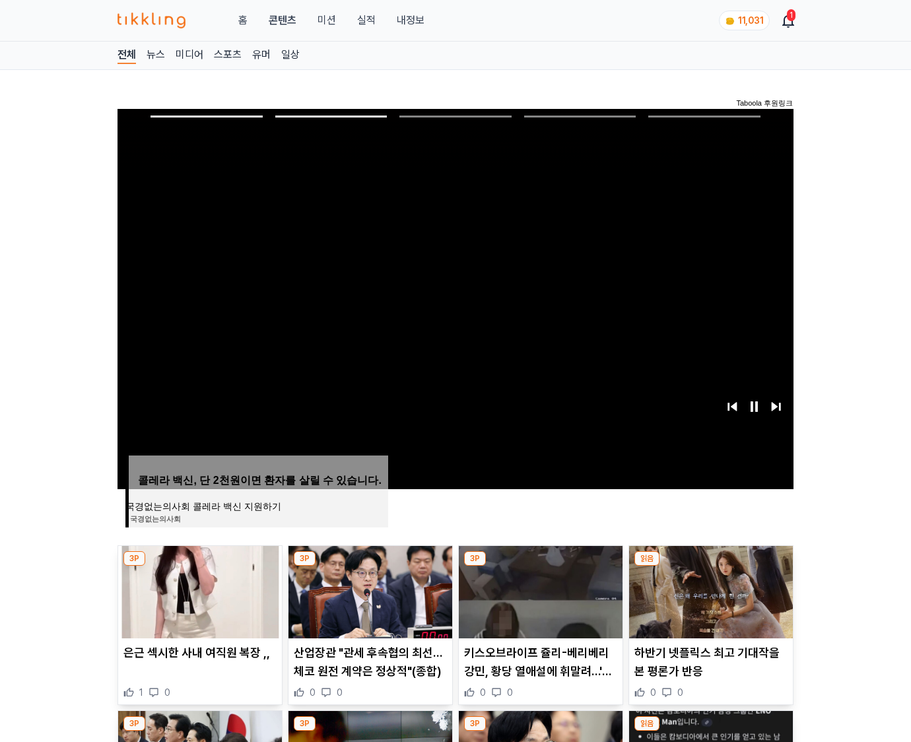
click at [709, 590] on img at bounding box center [711, 592] width 164 height 92
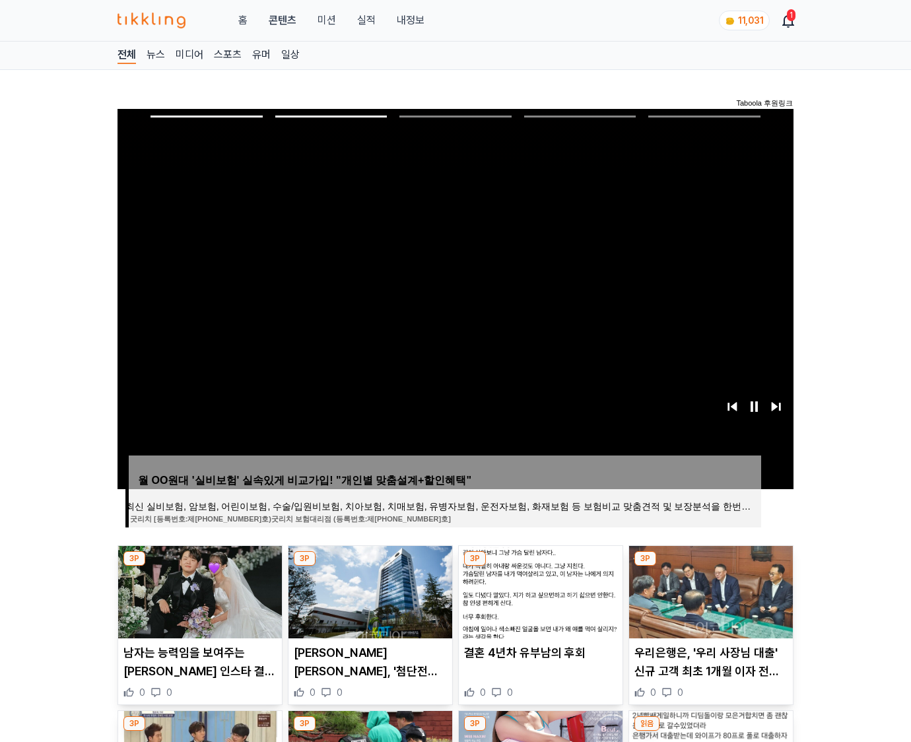
click at [709, 590] on img at bounding box center [711, 592] width 164 height 92
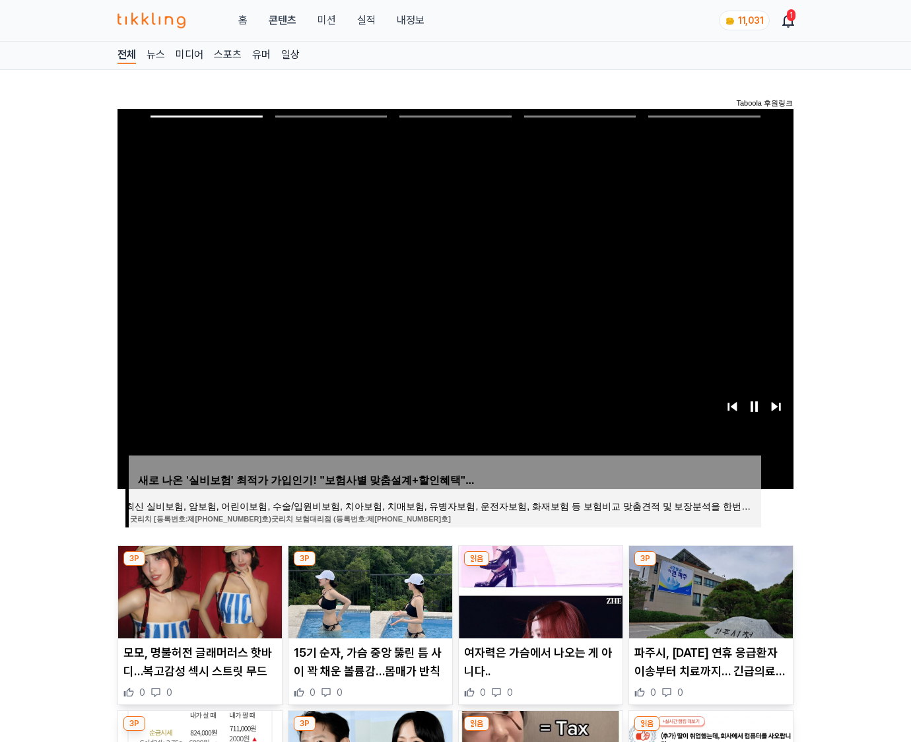
click at [709, 590] on img at bounding box center [711, 592] width 164 height 92
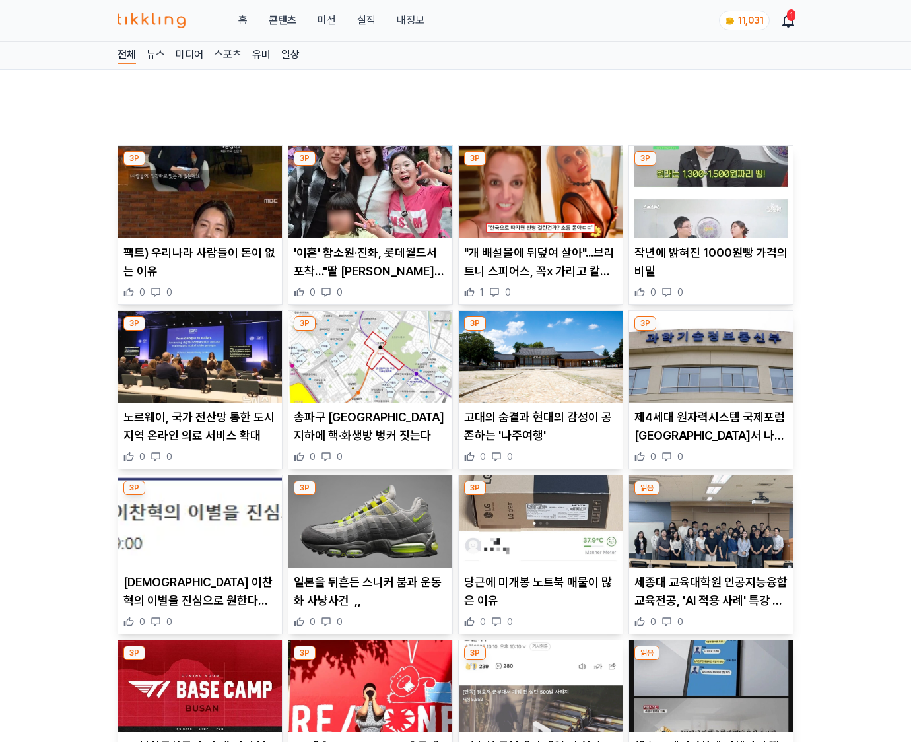
click at [709, 590] on p "세종대 교육대학원 인공지능융합교육전공, 'AI 적용 사례' 특강 개최" at bounding box center [711, 591] width 153 height 37
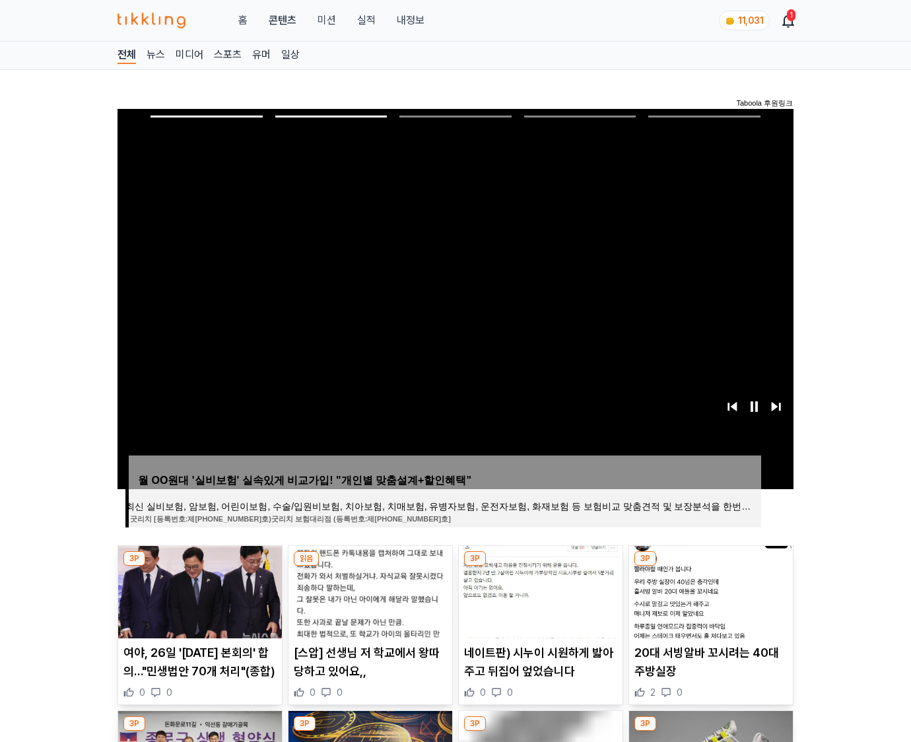
click at [709, 590] on img at bounding box center [711, 592] width 164 height 92
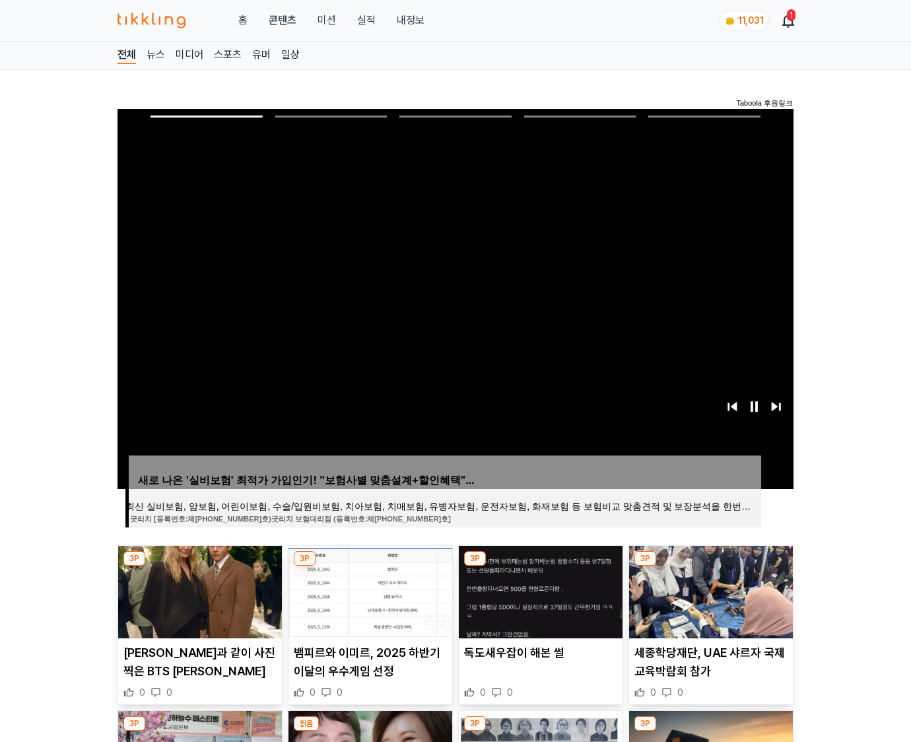
click at [709, 590] on img at bounding box center [711, 592] width 164 height 92
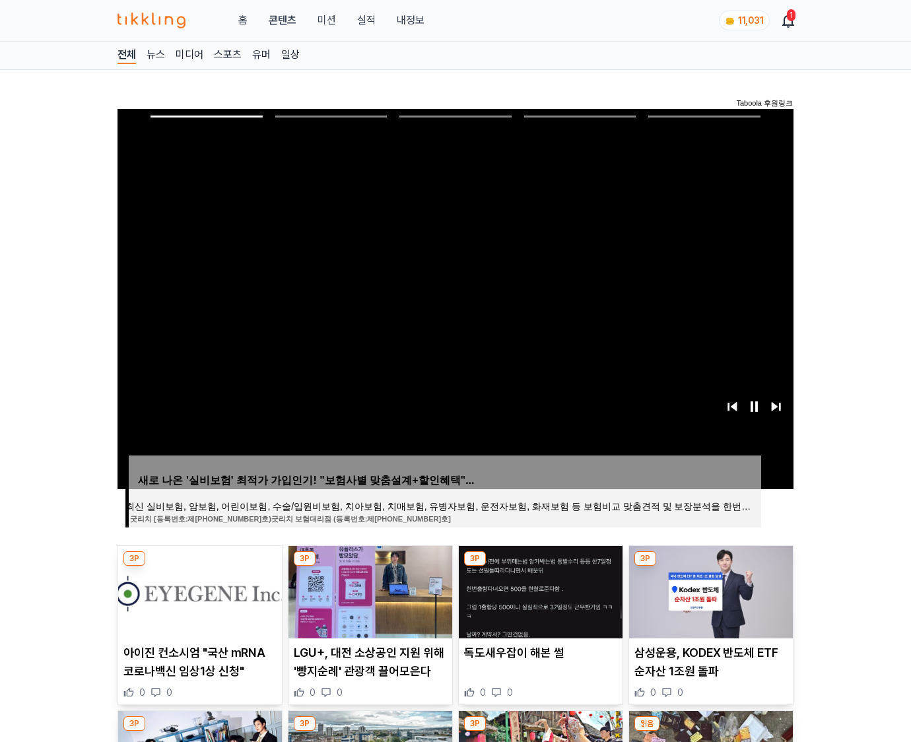
click at [709, 590] on img at bounding box center [711, 592] width 164 height 92
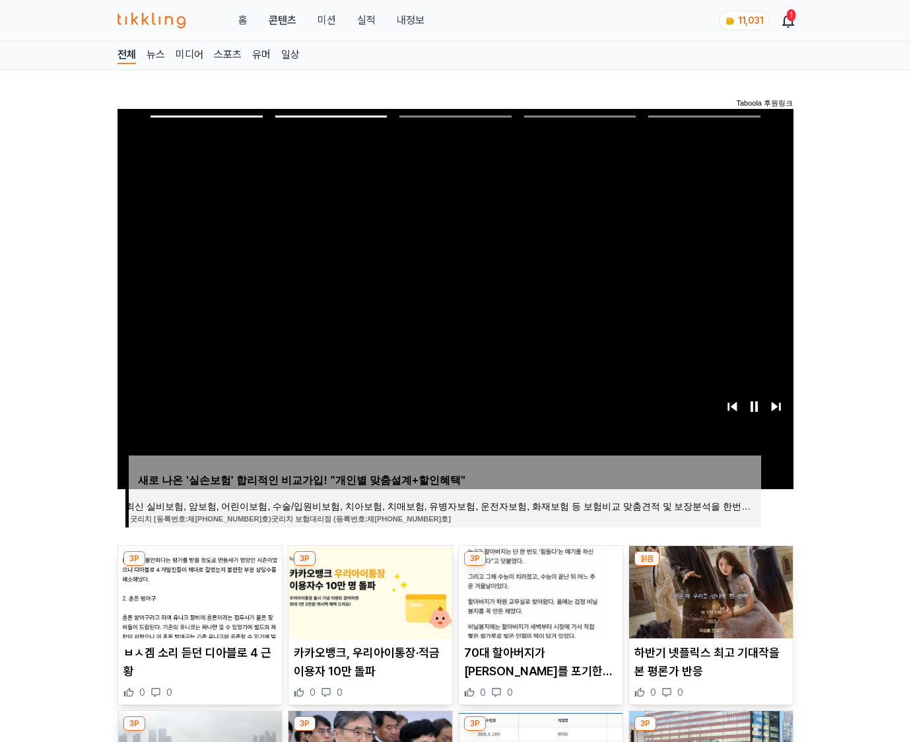
click at [709, 590] on img at bounding box center [711, 592] width 164 height 92
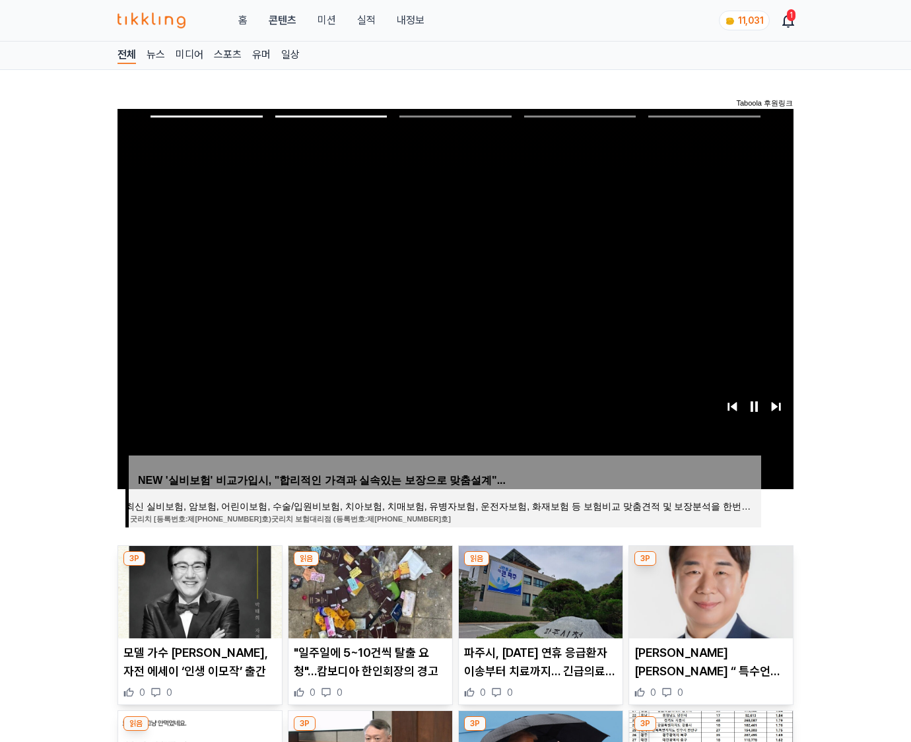
click at [709, 590] on img at bounding box center [711, 592] width 164 height 92
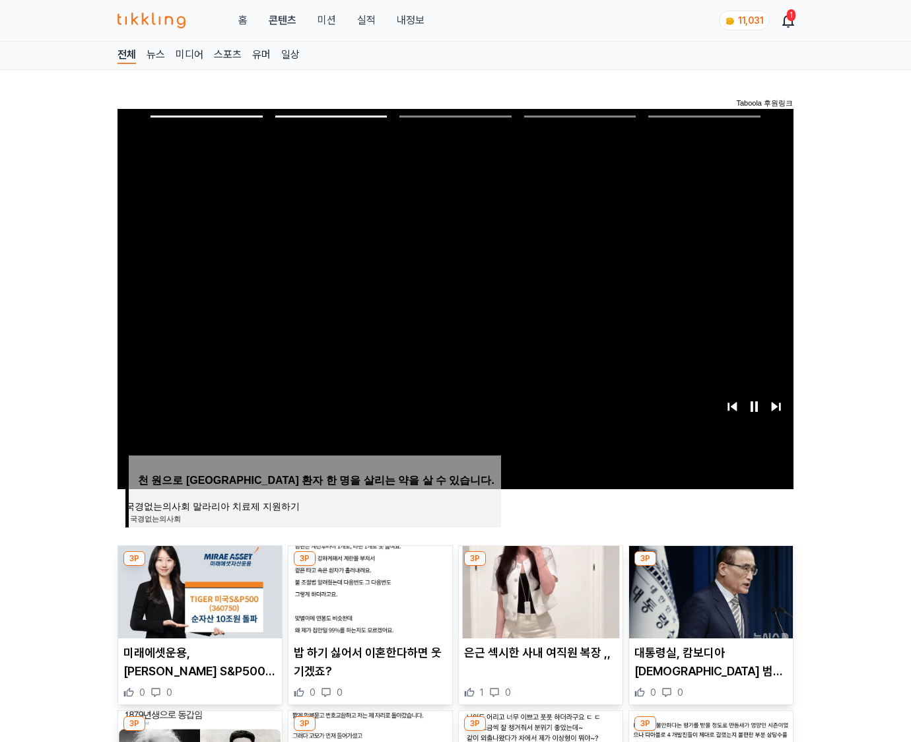
click at [709, 590] on img at bounding box center [711, 592] width 164 height 92
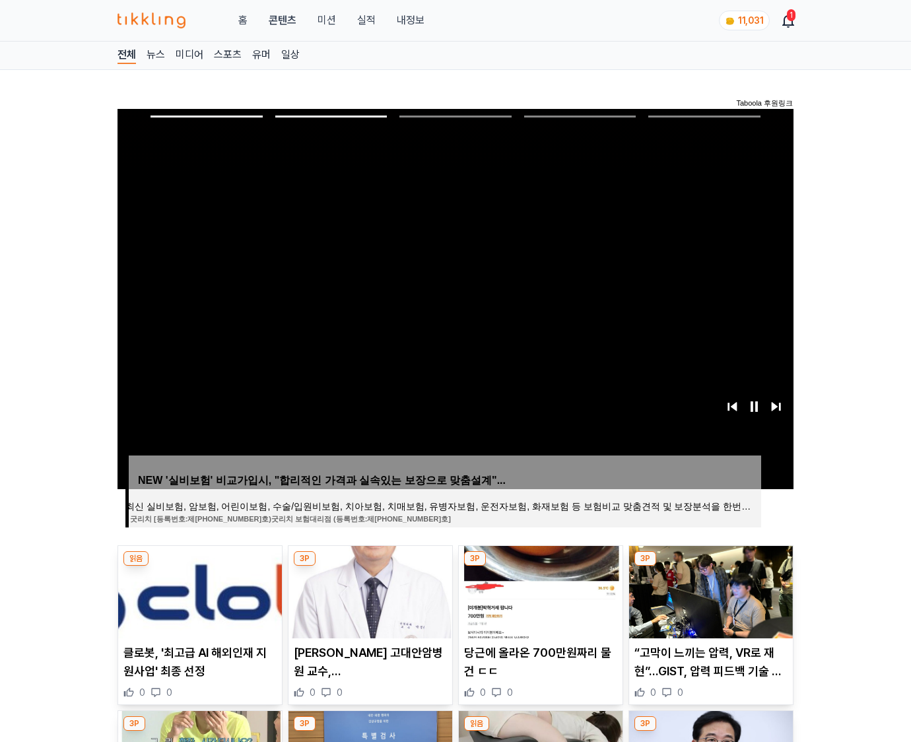
click at [709, 590] on img at bounding box center [711, 592] width 164 height 92
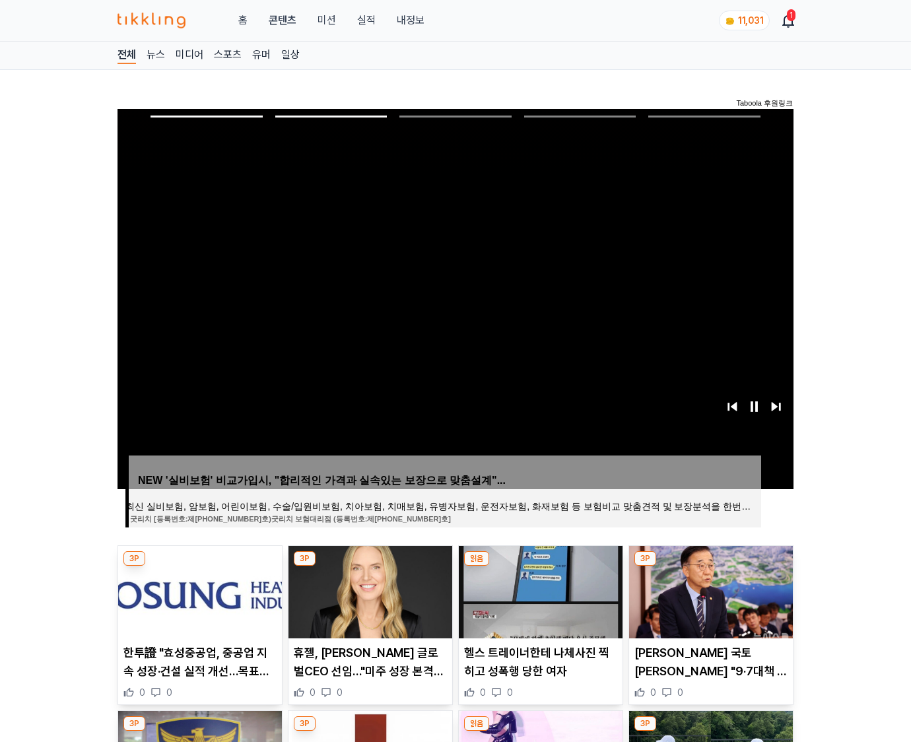
click at [709, 590] on img at bounding box center [711, 592] width 164 height 92
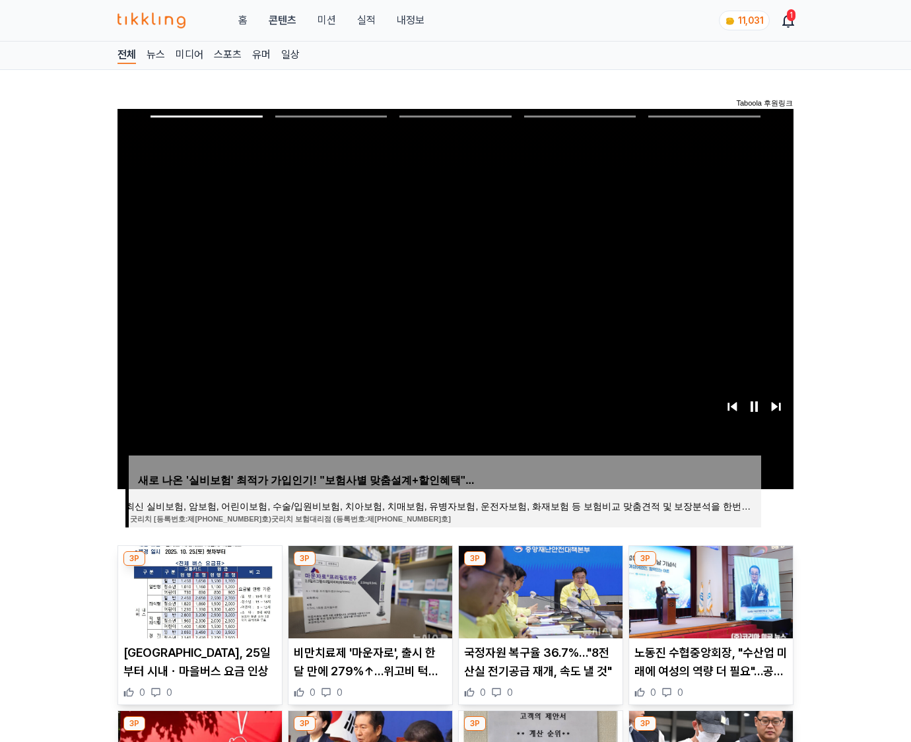
click at [709, 590] on img at bounding box center [711, 592] width 164 height 92
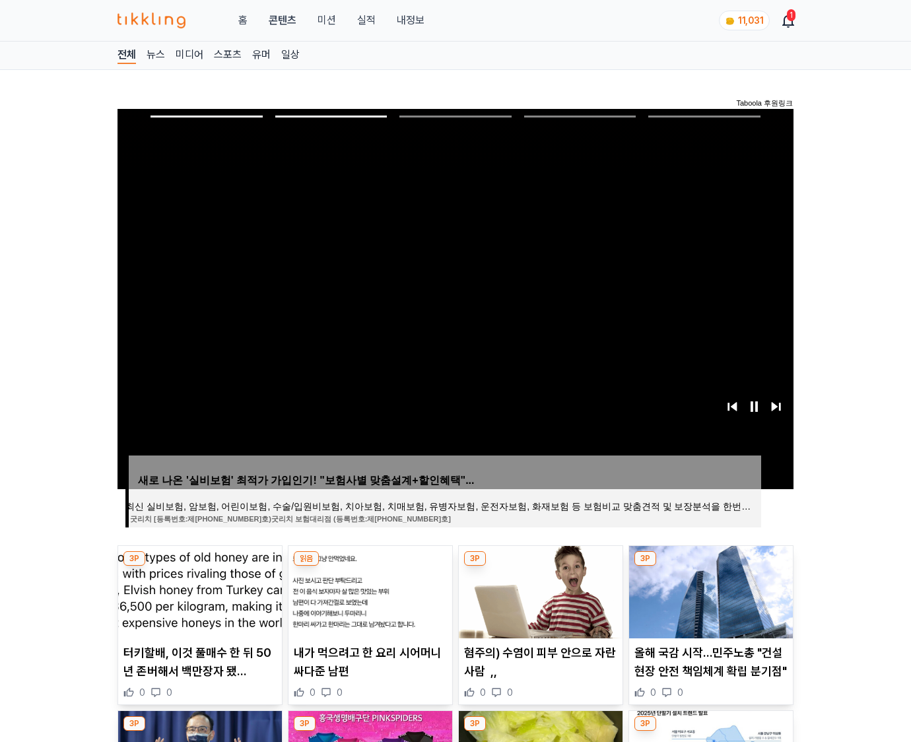
click at [709, 590] on img at bounding box center [711, 592] width 164 height 92
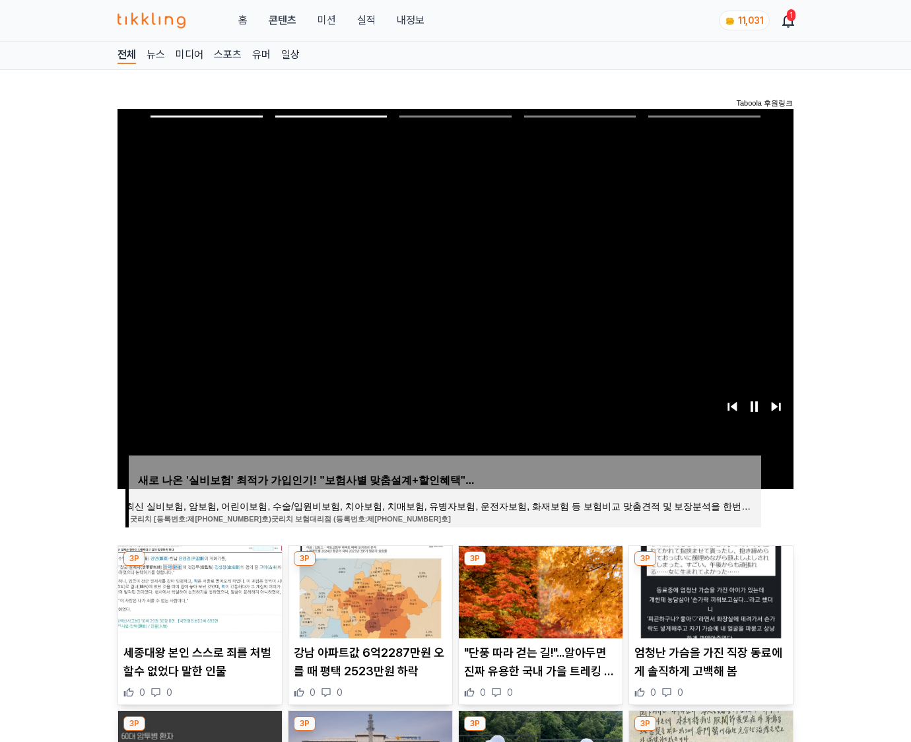
click at [709, 590] on img at bounding box center [711, 592] width 164 height 92
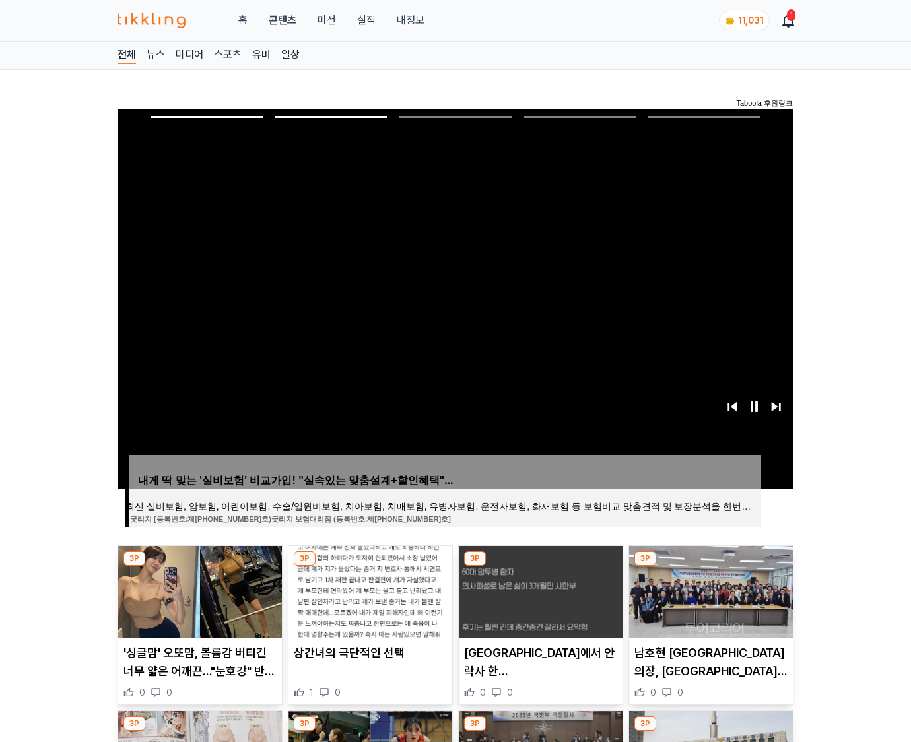
click at [709, 590] on img at bounding box center [711, 592] width 164 height 92
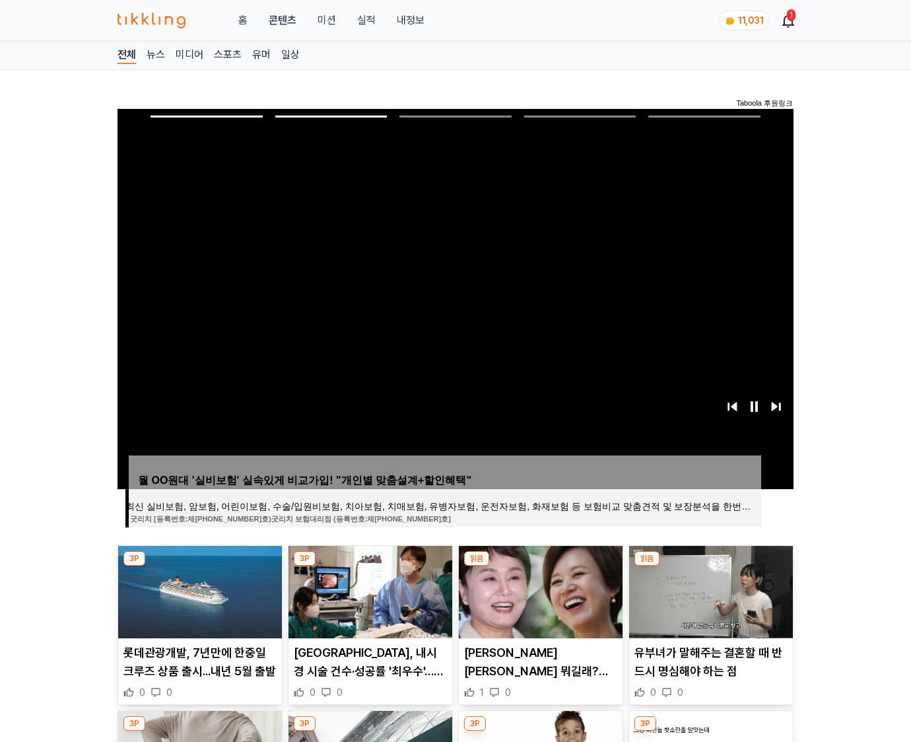
click at [709, 590] on img at bounding box center [711, 592] width 164 height 92
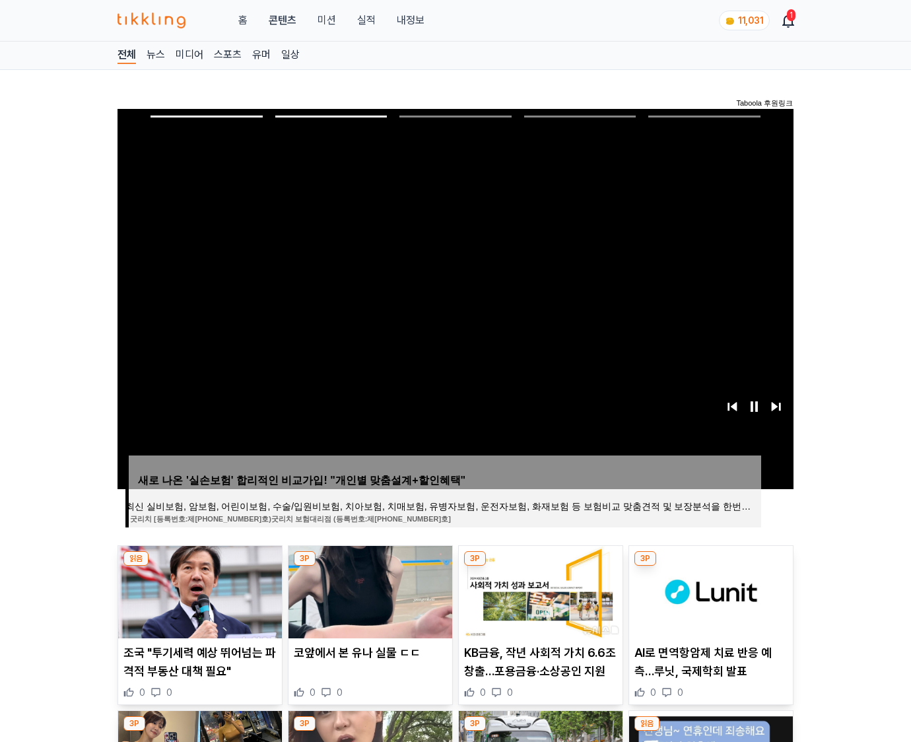
click at [709, 590] on img at bounding box center [711, 592] width 164 height 92
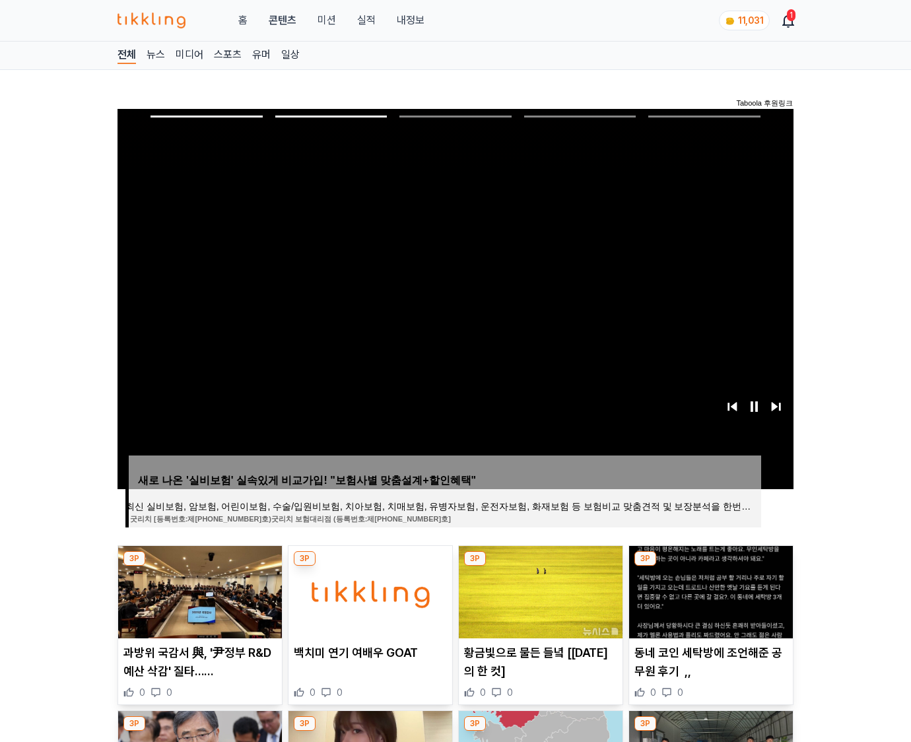
click at [709, 590] on img at bounding box center [711, 592] width 164 height 92
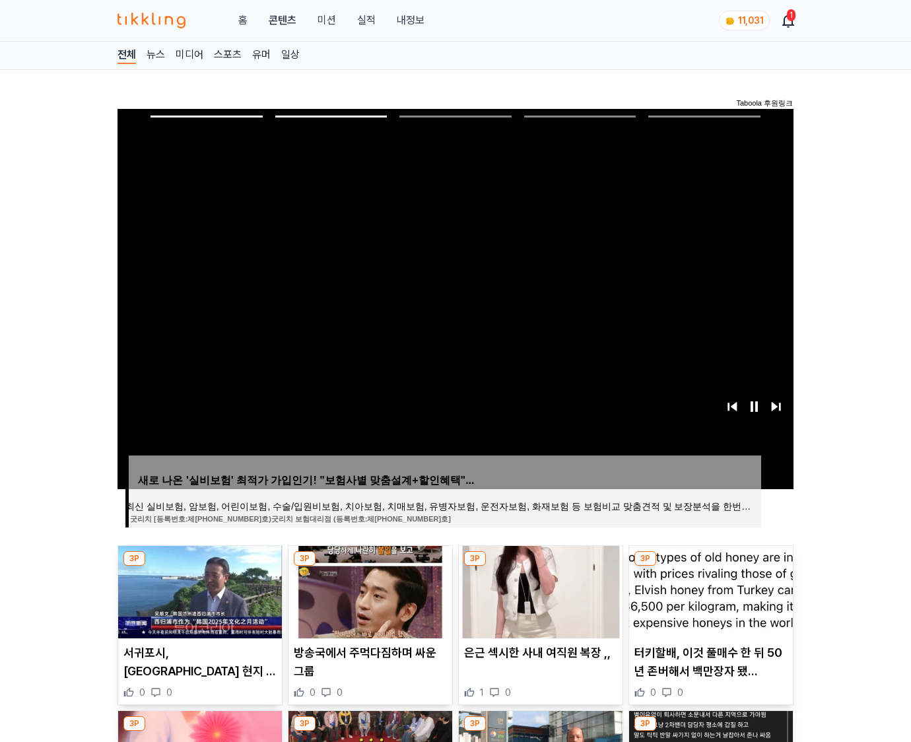
click at [709, 590] on img at bounding box center [711, 592] width 164 height 92
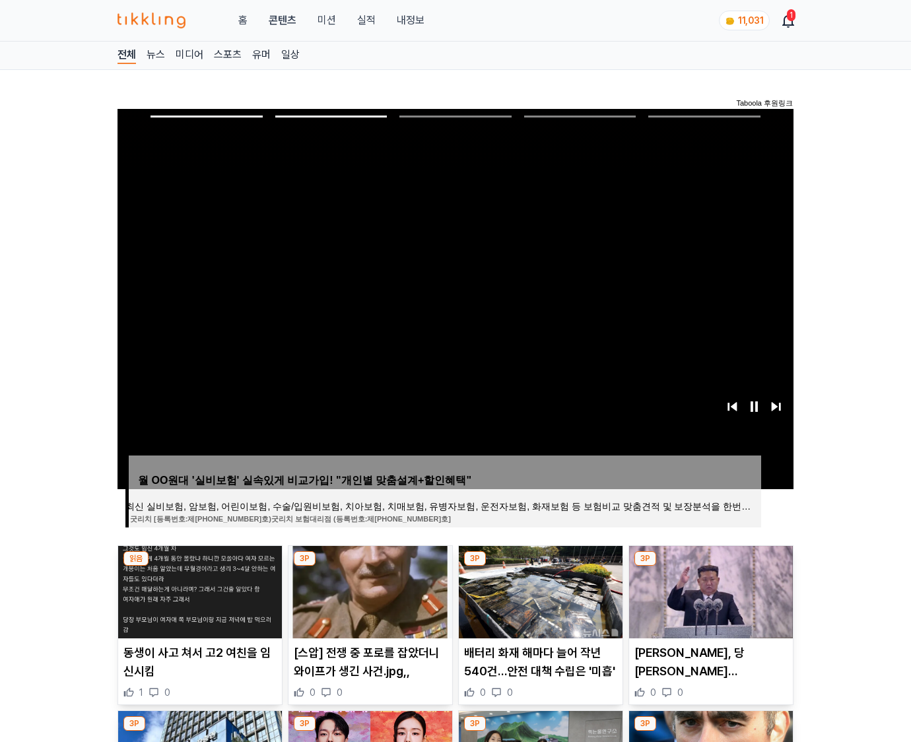
click at [709, 590] on img at bounding box center [711, 592] width 164 height 92
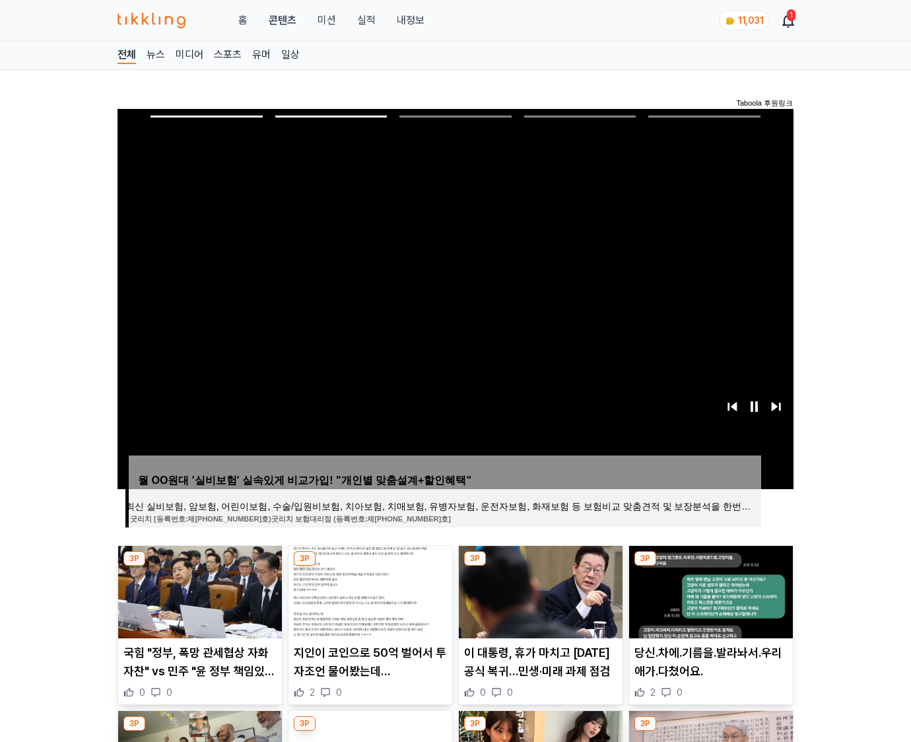
click at [709, 590] on img at bounding box center [711, 592] width 164 height 92
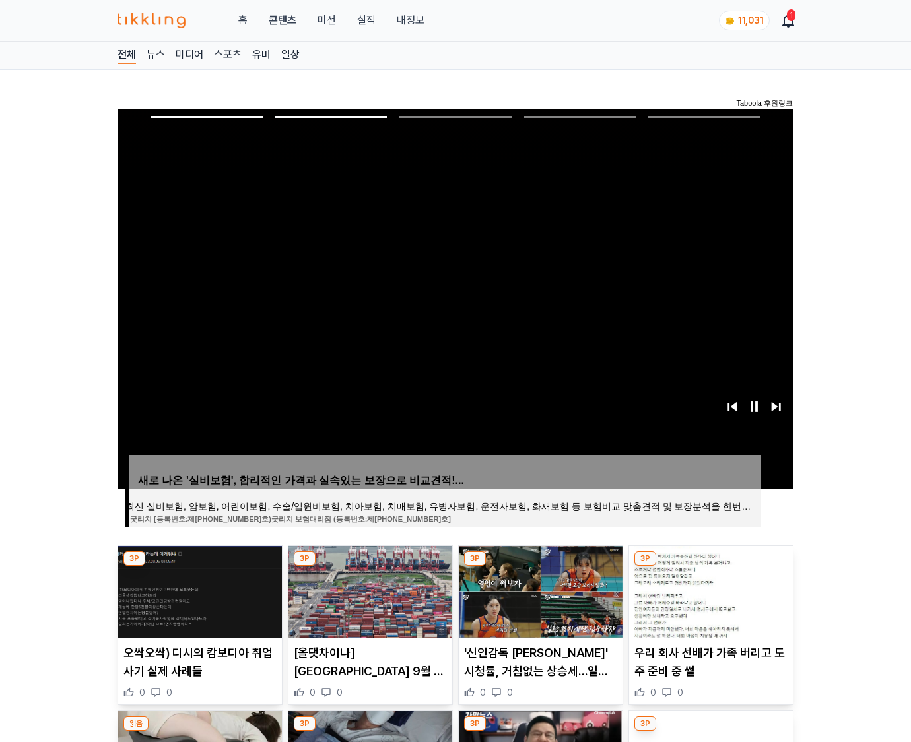
click at [709, 590] on img at bounding box center [711, 592] width 164 height 92
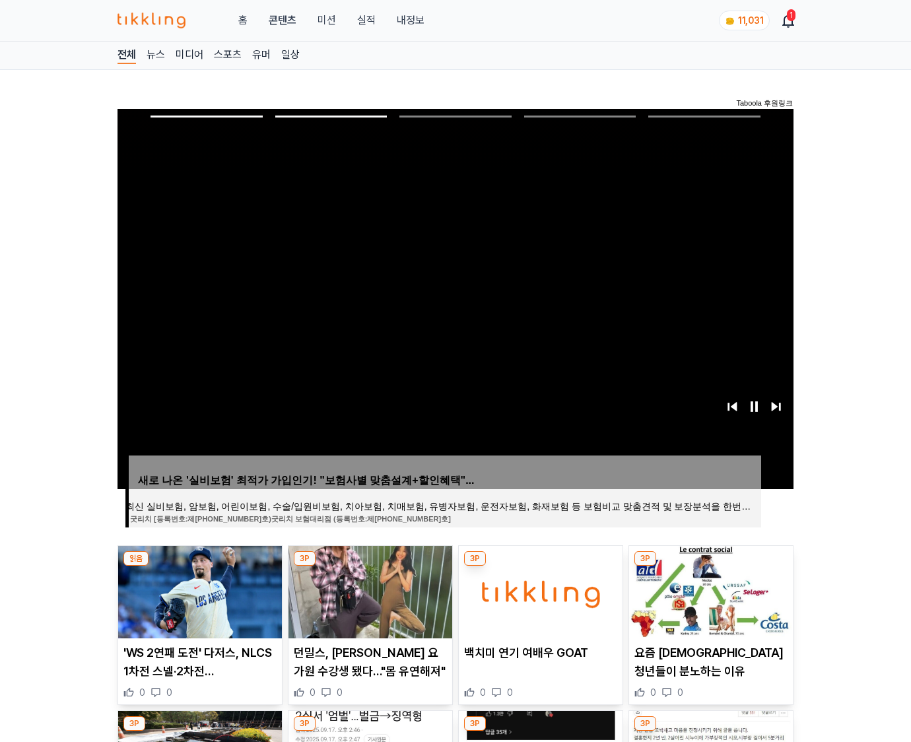
click at [709, 590] on img at bounding box center [711, 592] width 164 height 92
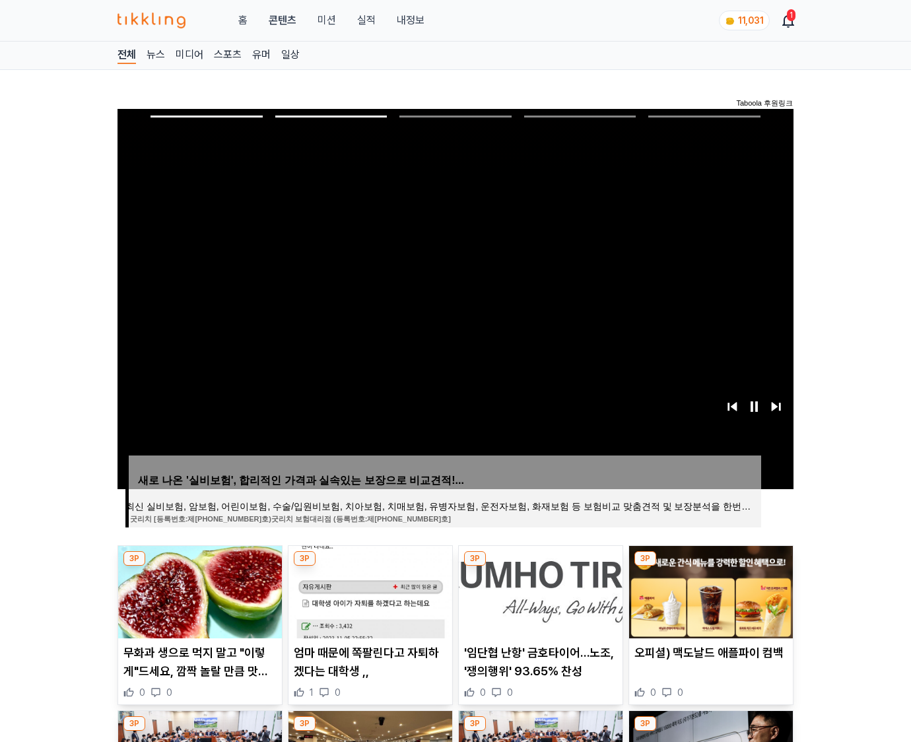
click at [709, 590] on img at bounding box center [711, 592] width 164 height 92
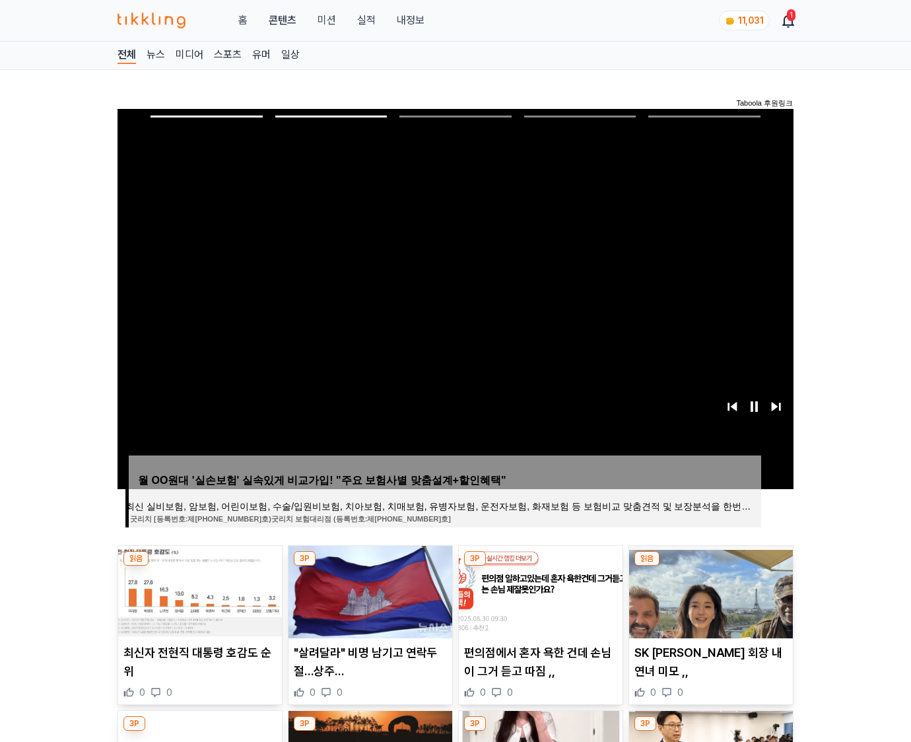
click at [709, 590] on img at bounding box center [711, 592] width 164 height 92
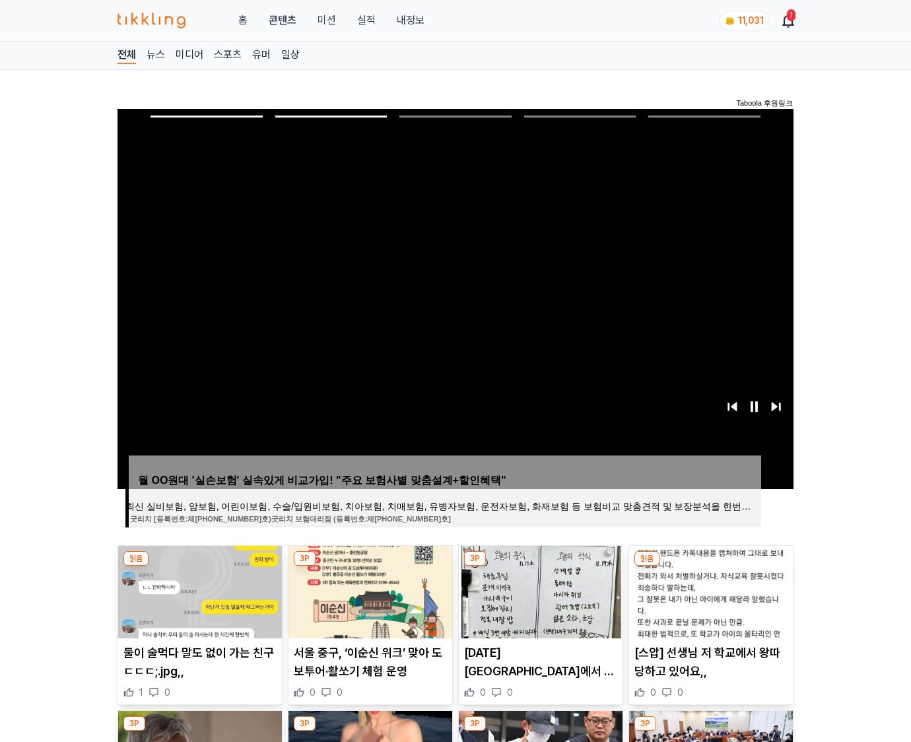
click at [709, 590] on img at bounding box center [711, 592] width 164 height 92
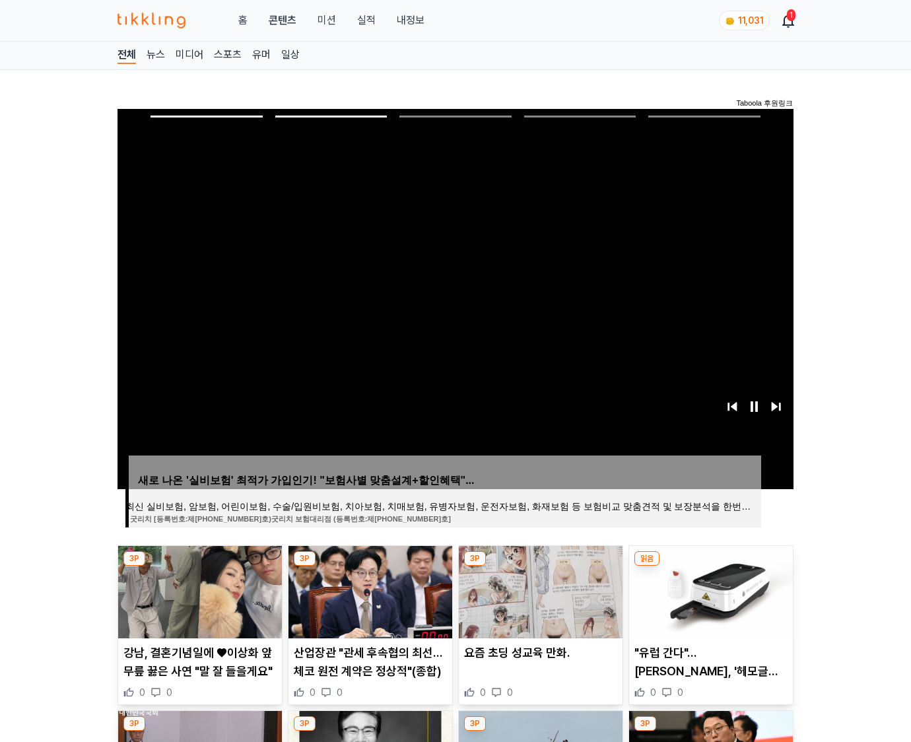
click at [709, 590] on img at bounding box center [711, 592] width 164 height 92
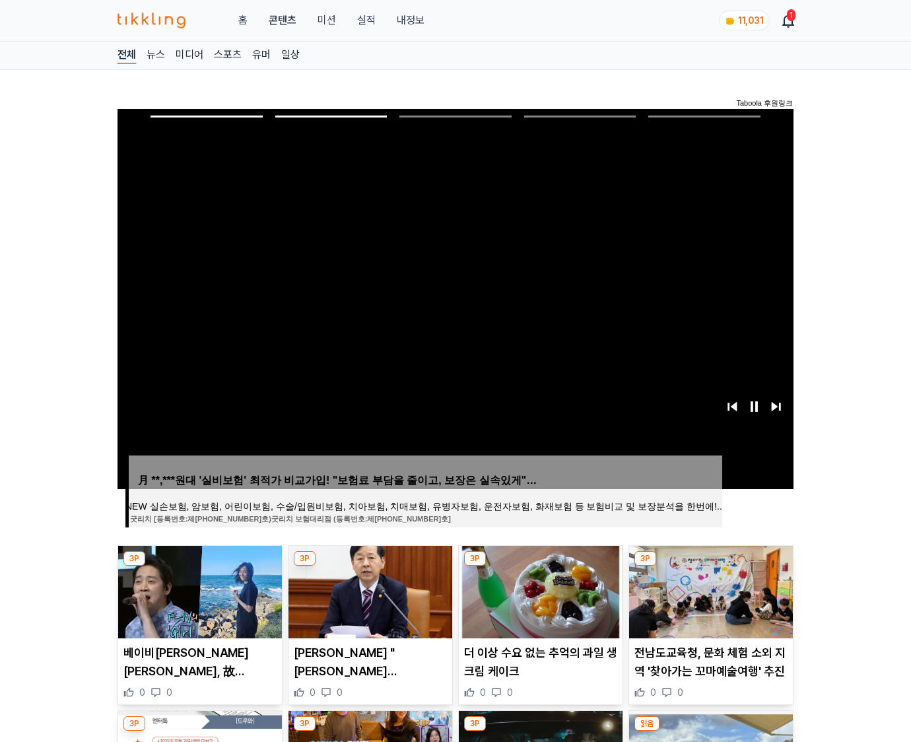
click at [709, 590] on img at bounding box center [711, 592] width 164 height 92
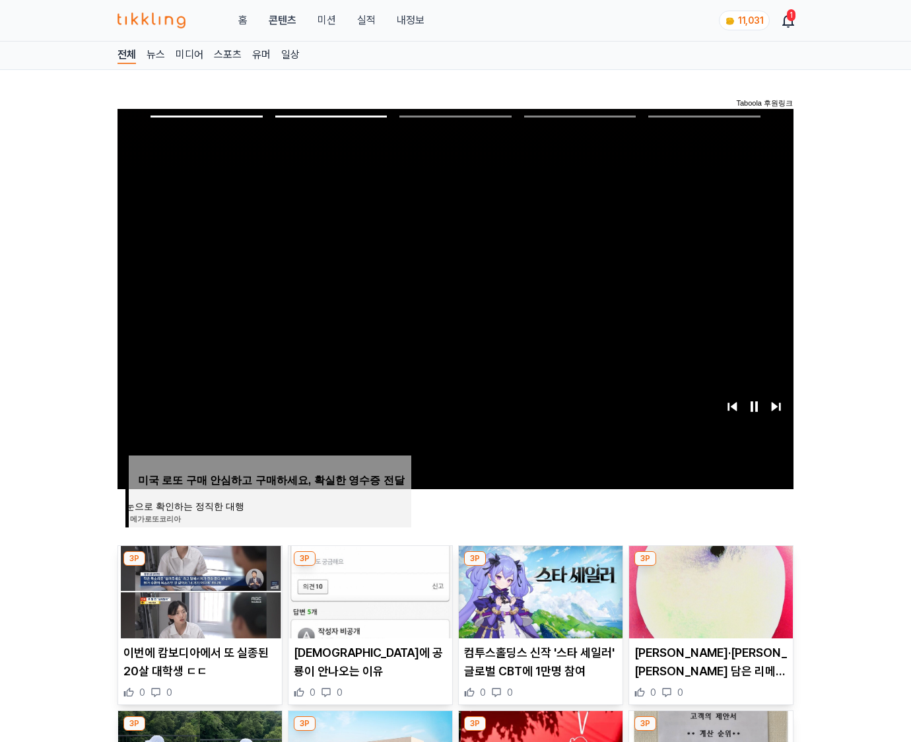
click at [709, 590] on img at bounding box center [711, 592] width 164 height 92
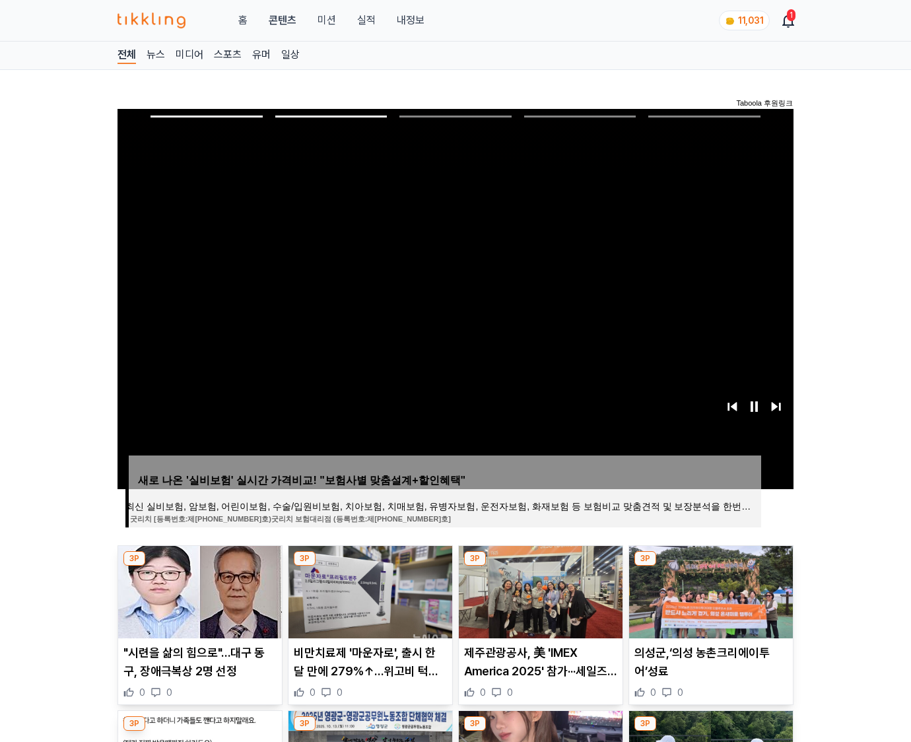
click at [709, 590] on img at bounding box center [711, 592] width 164 height 92
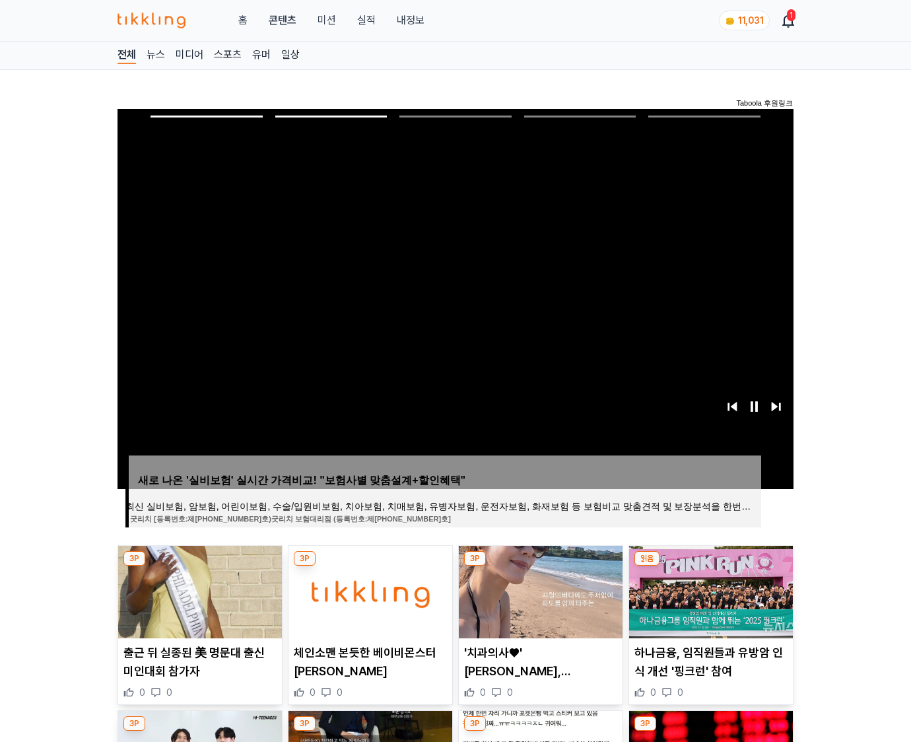
click at [709, 590] on img at bounding box center [711, 592] width 164 height 92
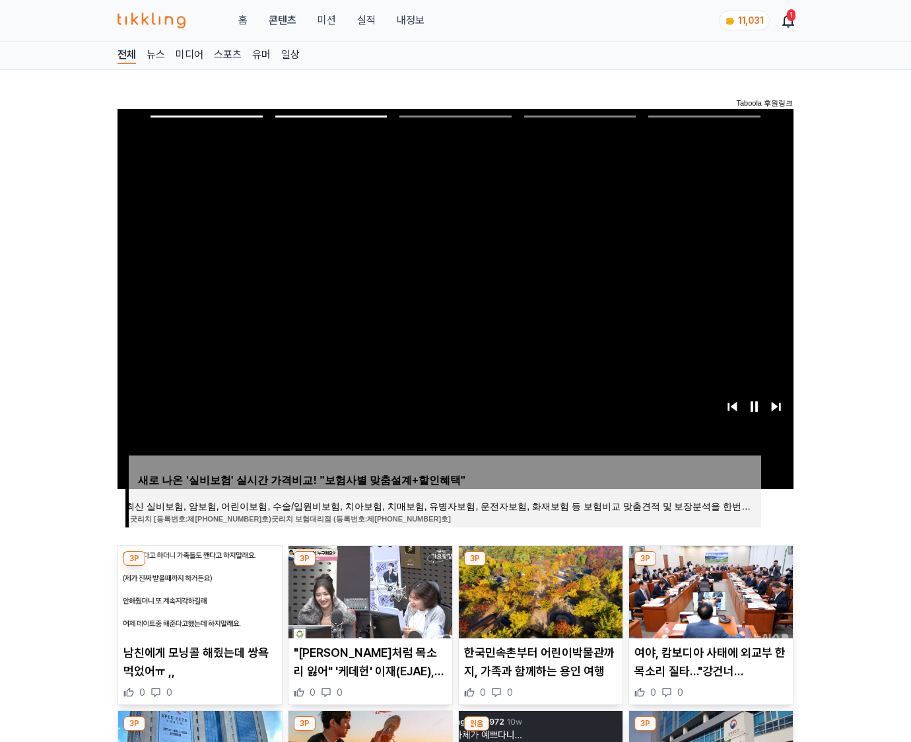
click at [709, 590] on img at bounding box center [711, 592] width 164 height 92
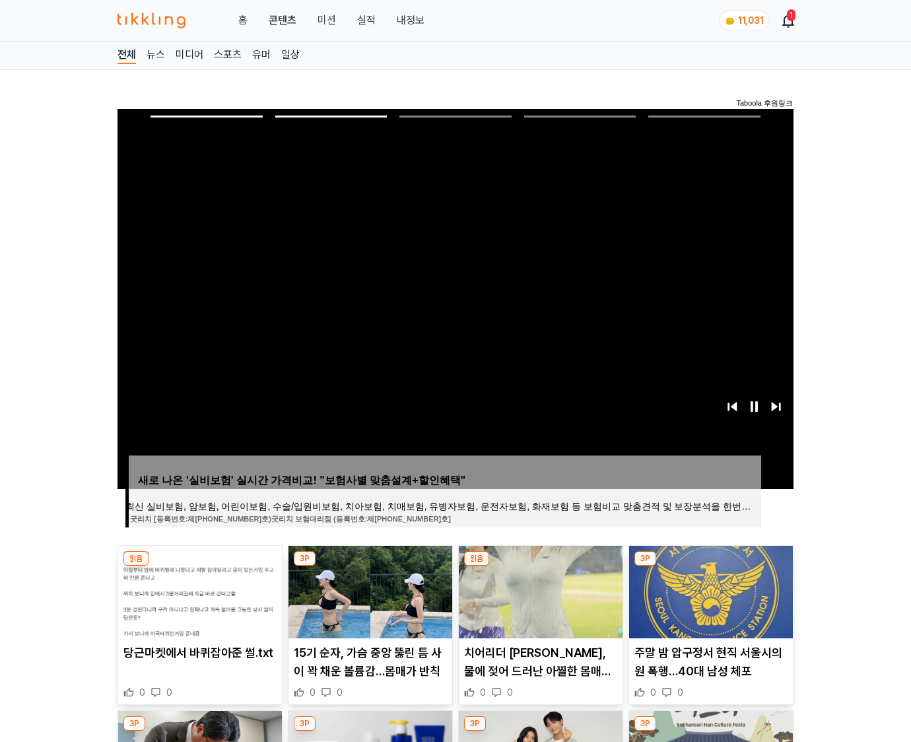
click at [709, 590] on img at bounding box center [711, 592] width 164 height 92
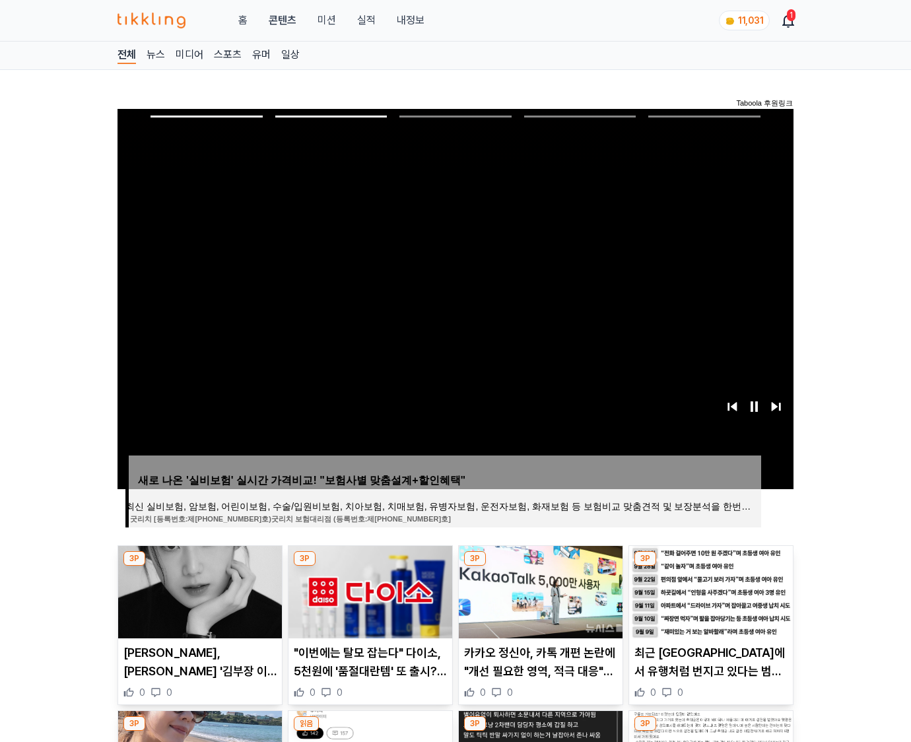
click at [709, 590] on img at bounding box center [711, 592] width 164 height 92
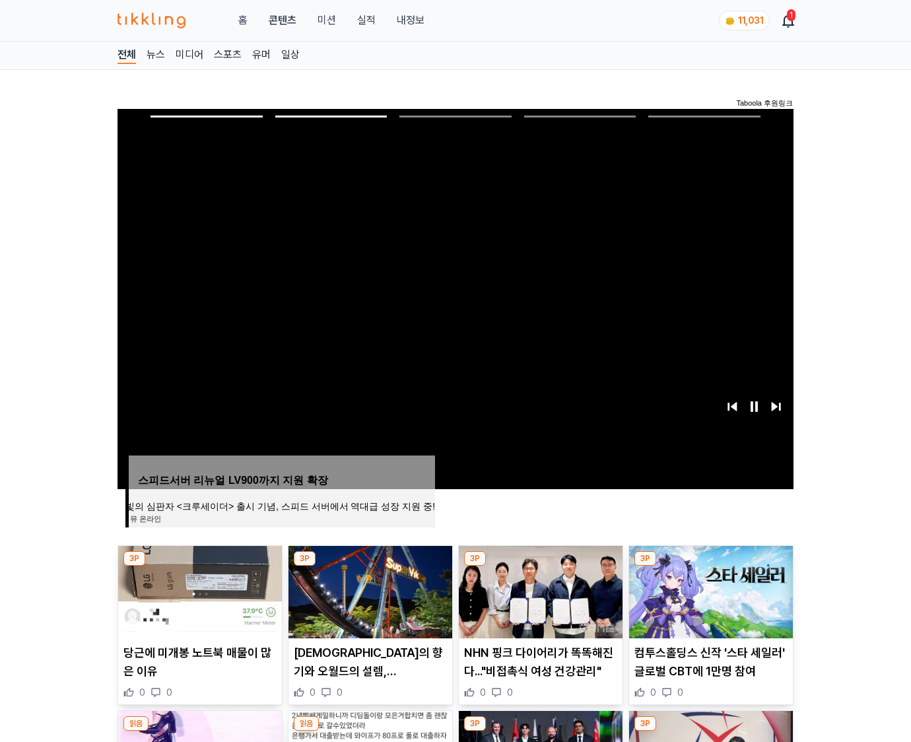
click at [709, 590] on img at bounding box center [711, 592] width 164 height 92
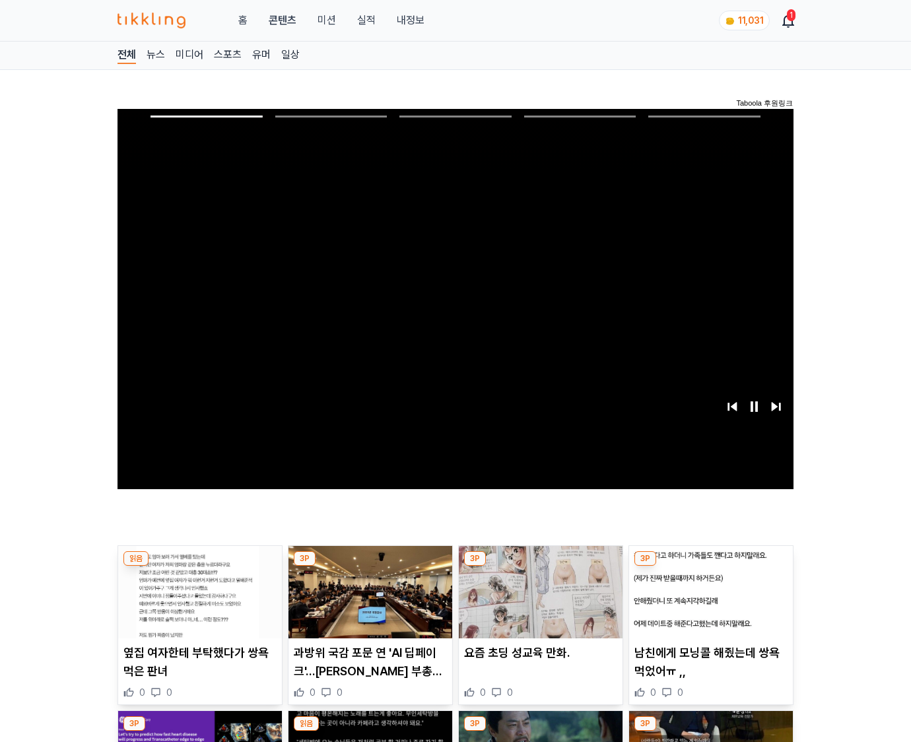
click at [709, 590] on img at bounding box center [711, 592] width 164 height 92
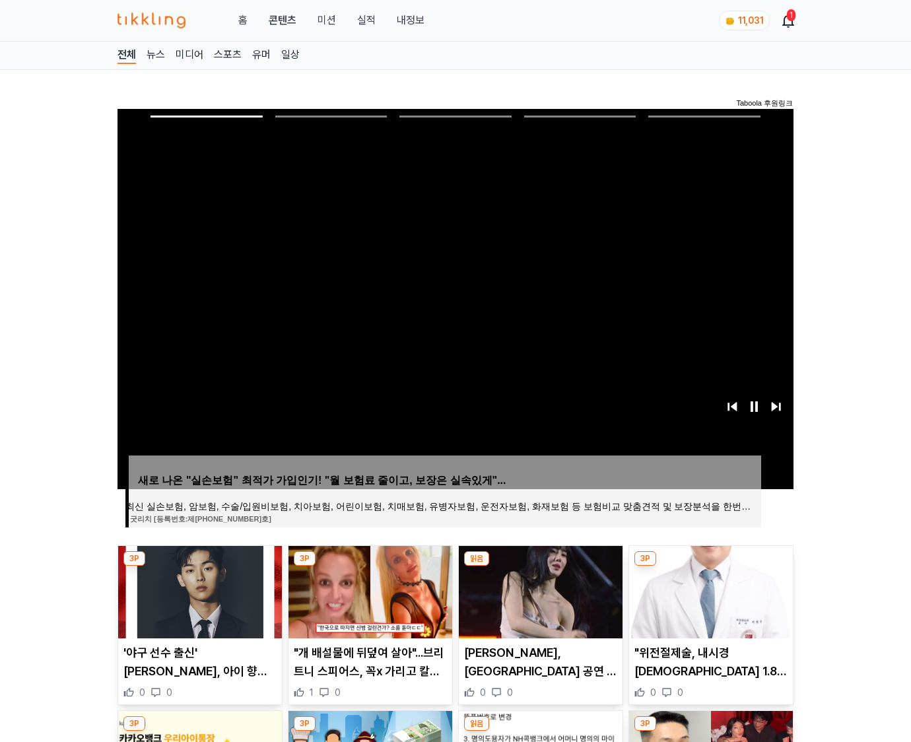
click at [709, 590] on img at bounding box center [711, 592] width 164 height 92
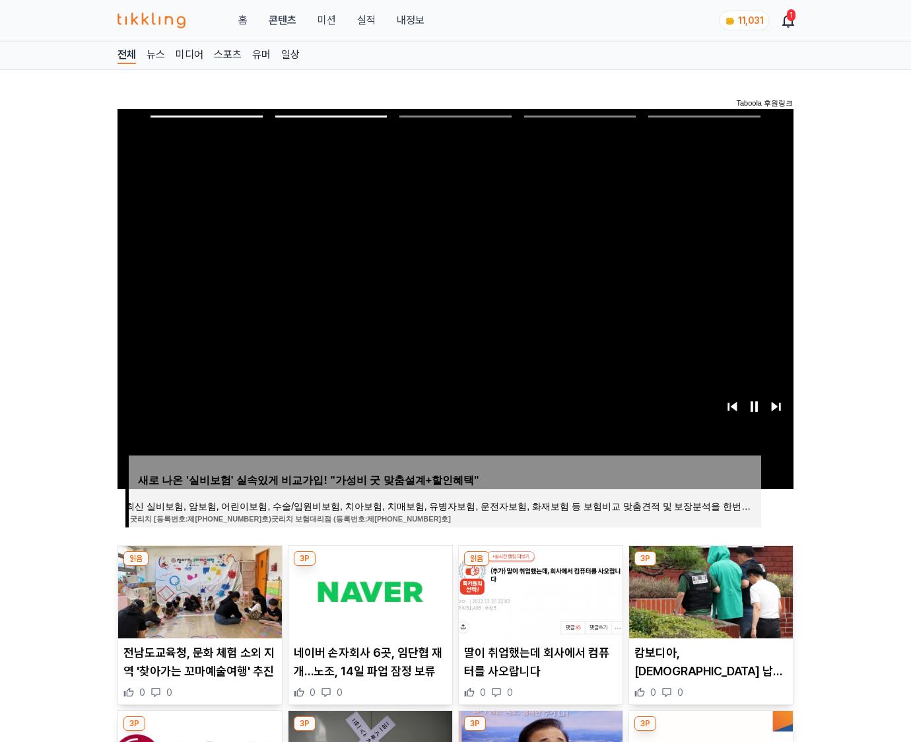
click at [709, 590] on img at bounding box center [711, 592] width 164 height 92
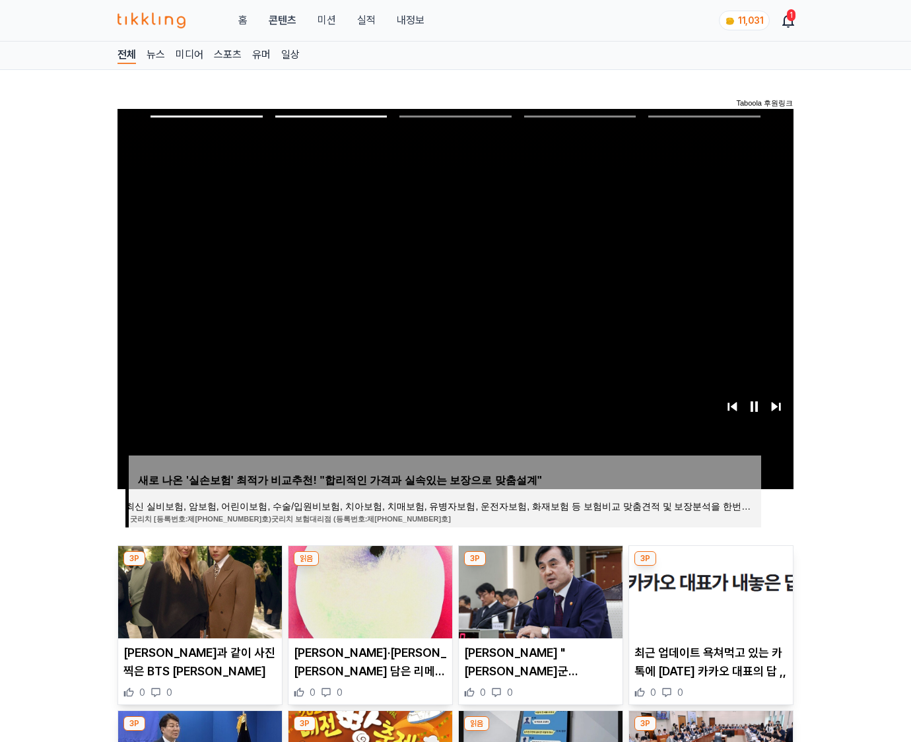
click at [709, 590] on img at bounding box center [711, 592] width 164 height 92
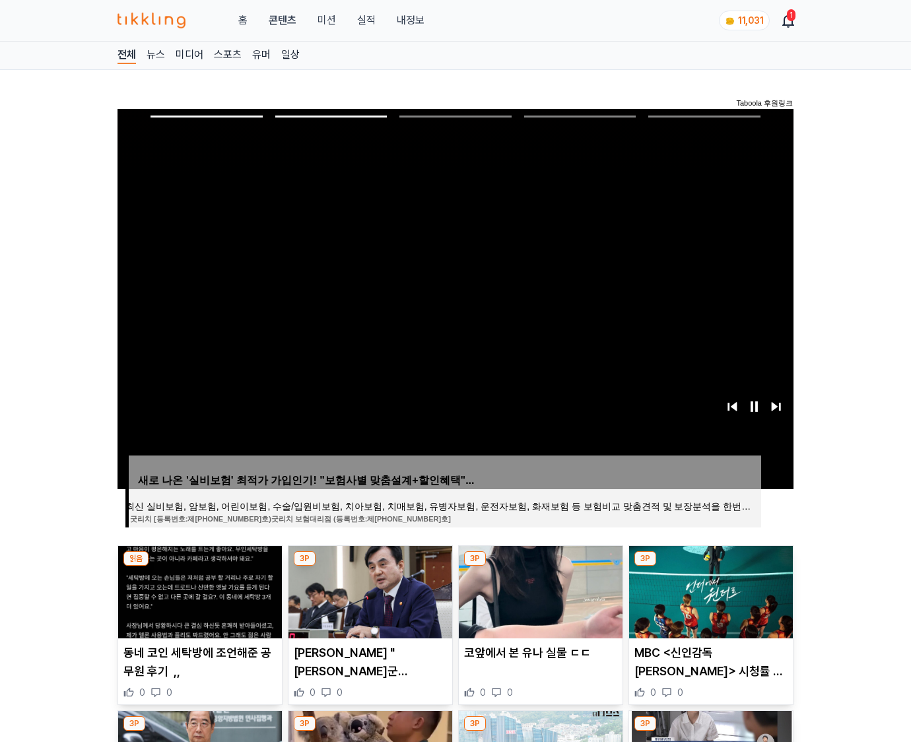
click at [709, 590] on img at bounding box center [711, 592] width 164 height 92
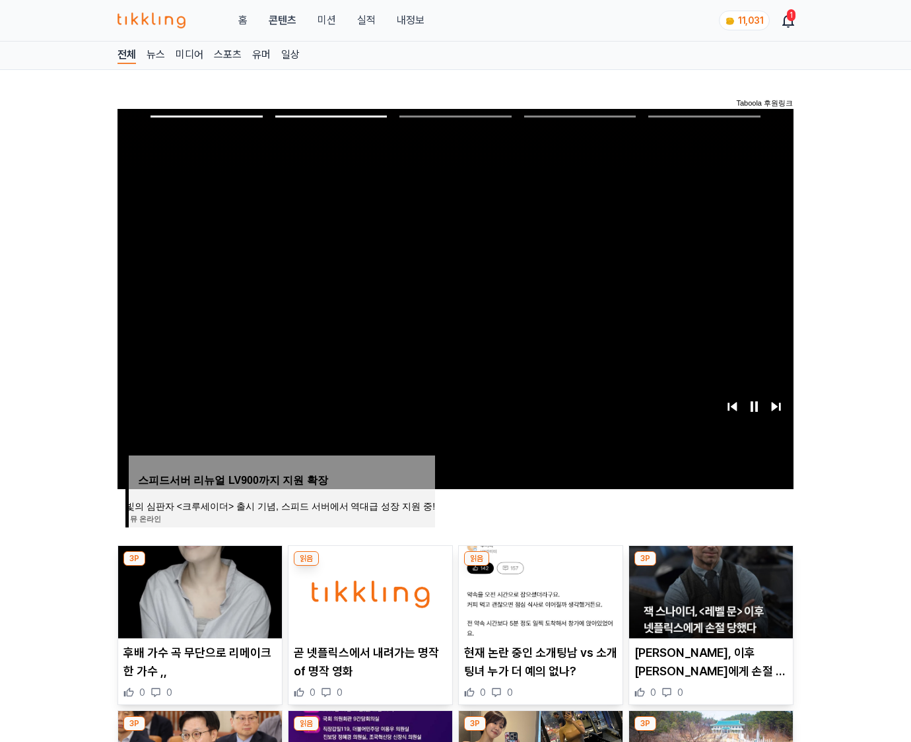
click at [709, 590] on img at bounding box center [711, 592] width 164 height 92
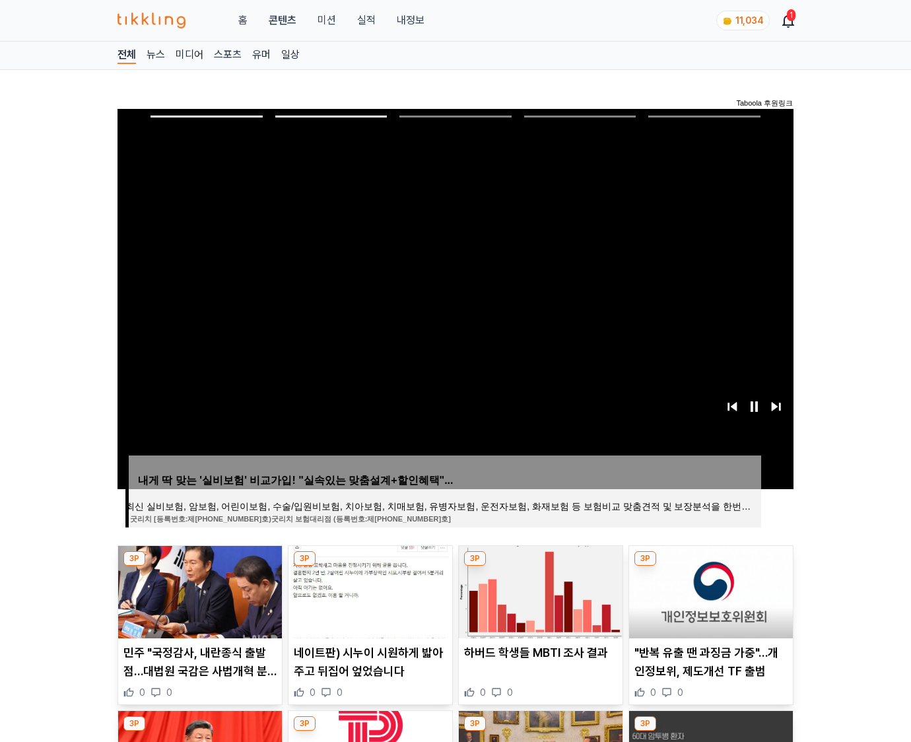
click at [709, 590] on img at bounding box center [711, 592] width 164 height 92
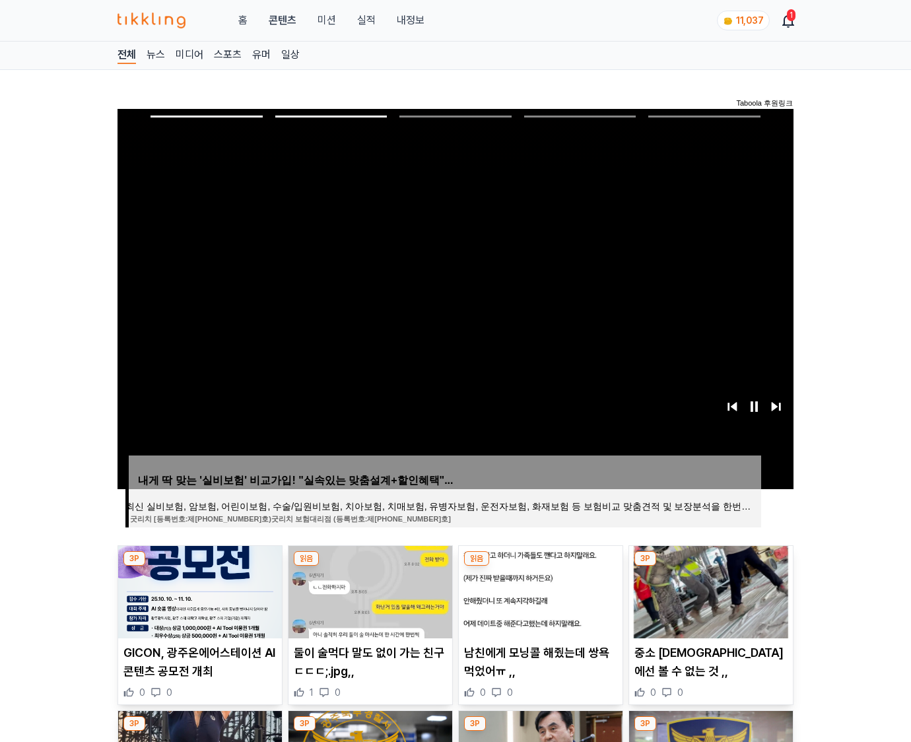
click at [709, 590] on img at bounding box center [711, 592] width 164 height 92
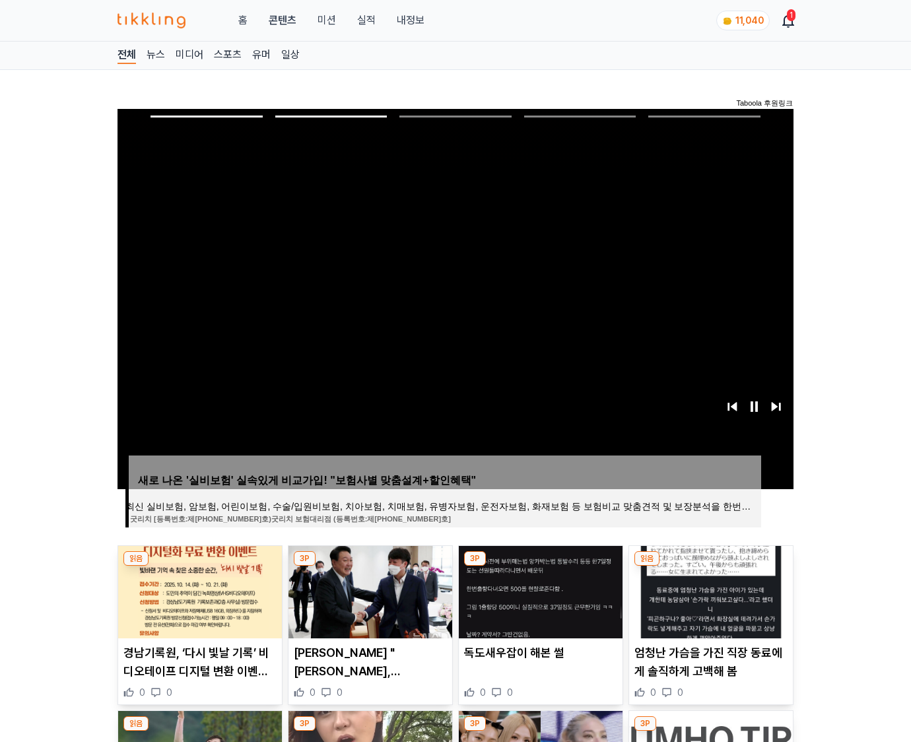
click at [709, 590] on img at bounding box center [711, 592] width 164 height 92
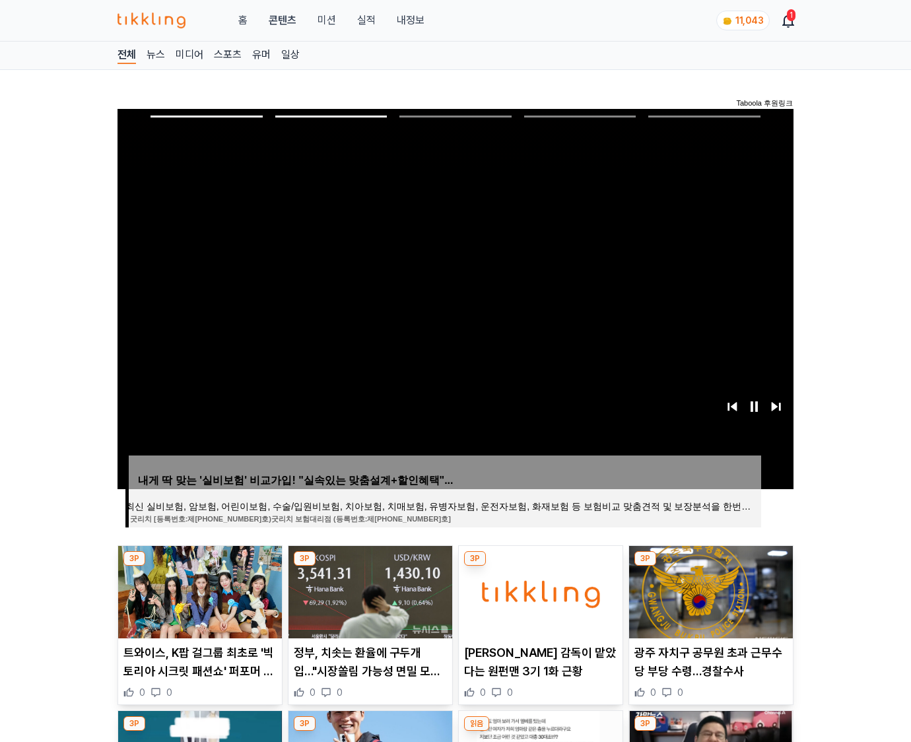
click at [709, 590] on img at bounding box center [711, 592] width 164 height 92
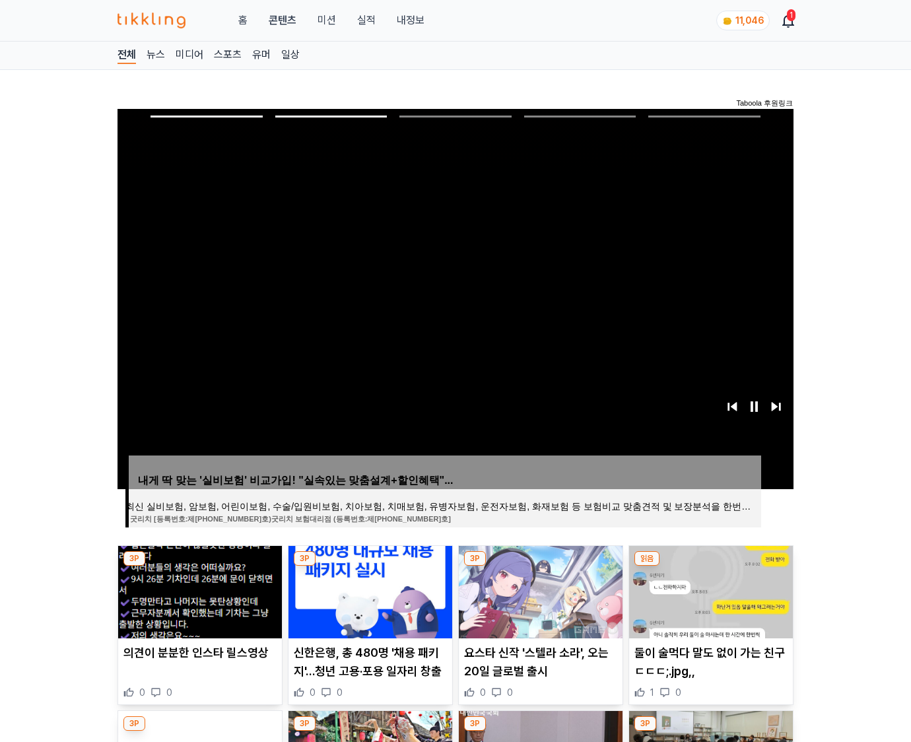
click at [709, 590] on img at bounding box center [711, 592] width 164 height 92
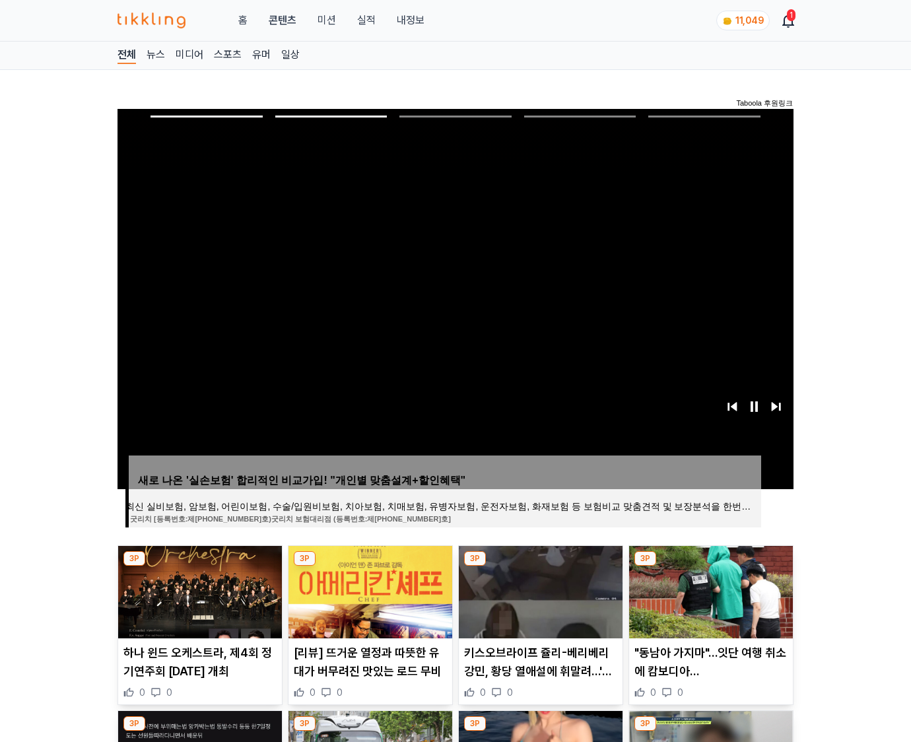
click at [709, 590] on img at bounding box center [711, 592] width 164 height 92
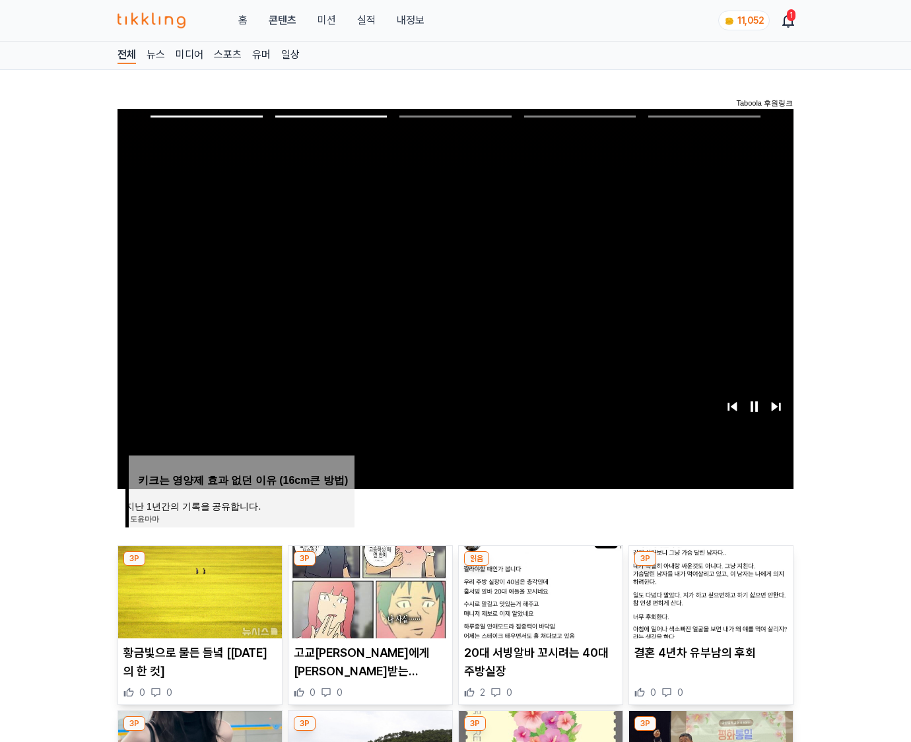
click at [709, 590] on img at bounding box center [711, 592] width 164 height 92
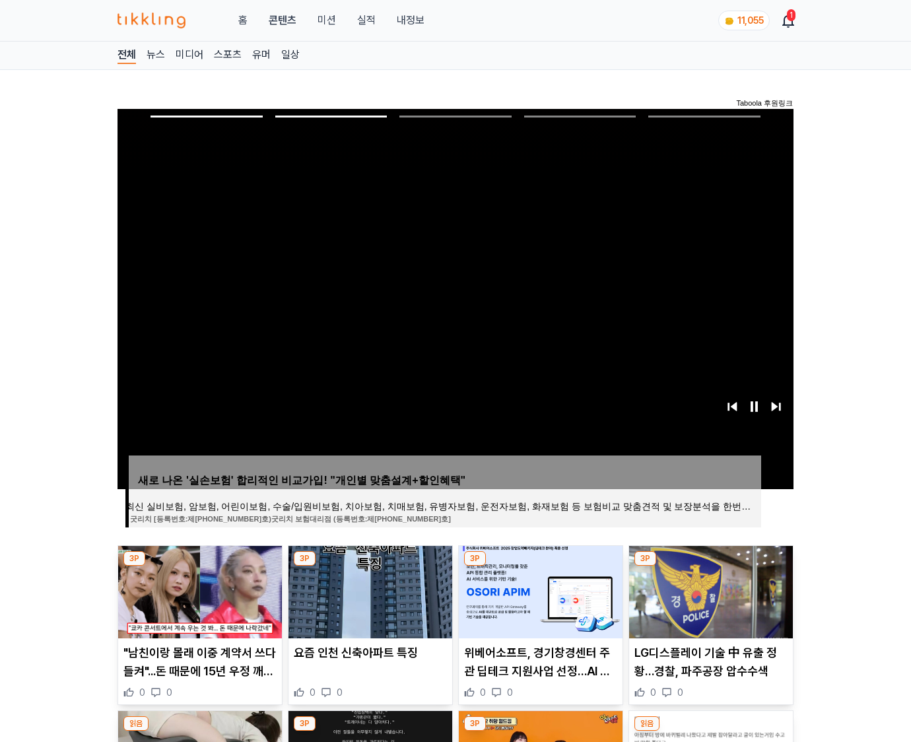
click at [709, 590] on img at bounding box center [711, 592] width 164 height 92
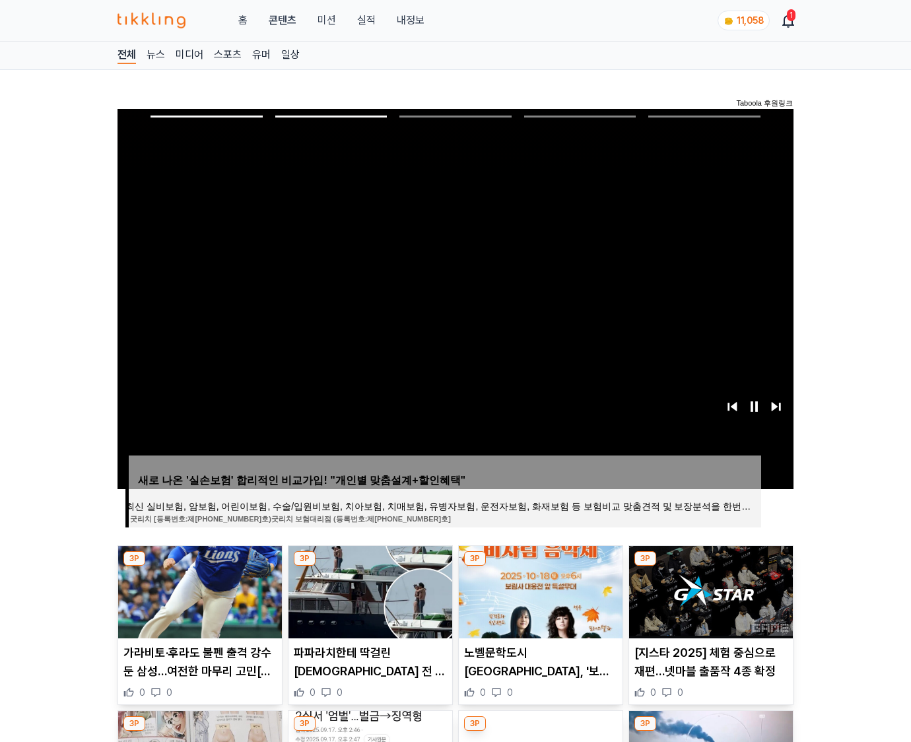
click at [709, 590] on img at bounding box center [711, 592] width 164 height 92
